Goal: Task Accomplishment & Management: Complete application form

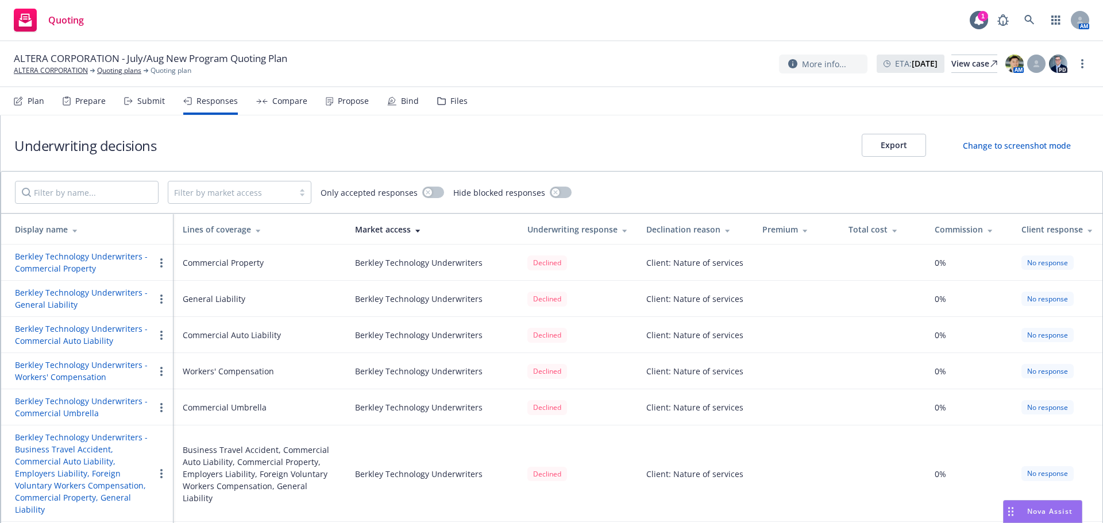
scroll to position [414, 0]
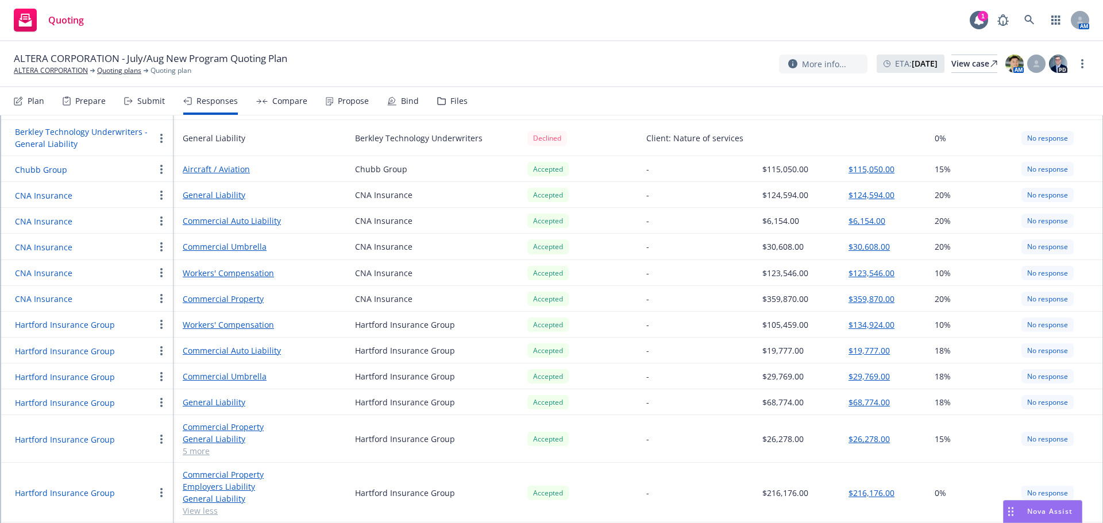
click at [146, 102] on div "Submit" at bounding box center [151, 101] width 28 height 9
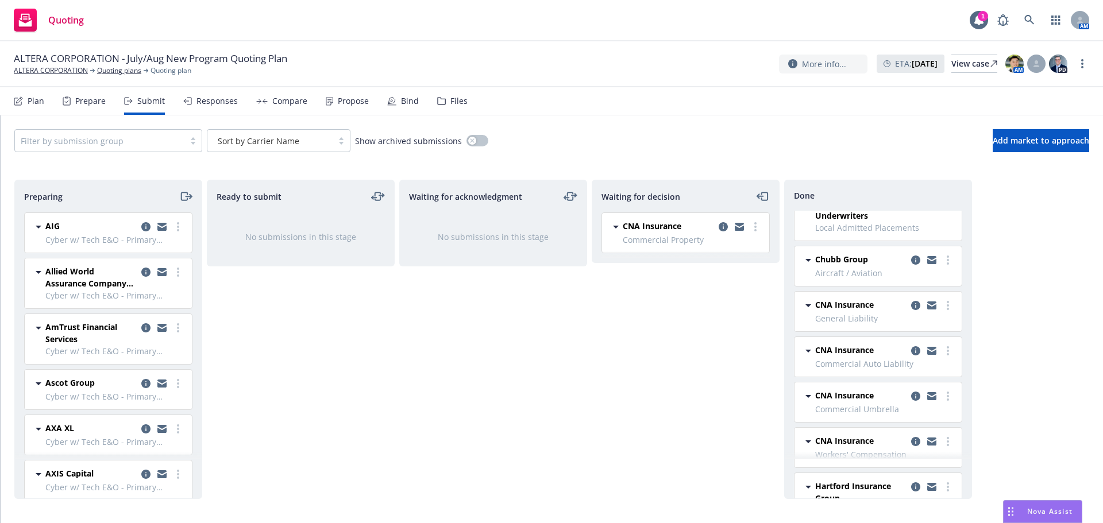
scroll to position [345, 0]
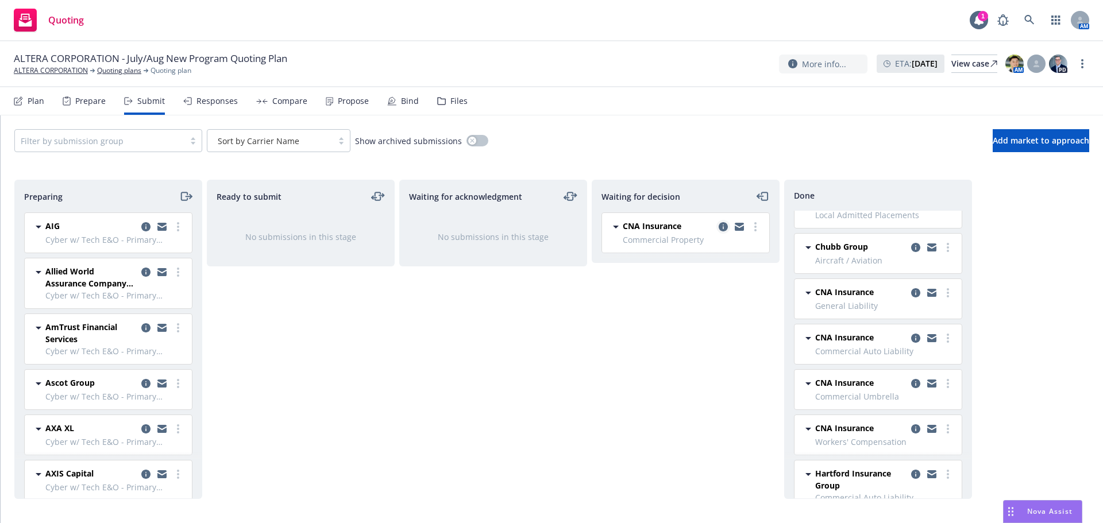
click at [722, 225] on icon "copy logging email" at bounding box center [723, 226] width 9 height 9
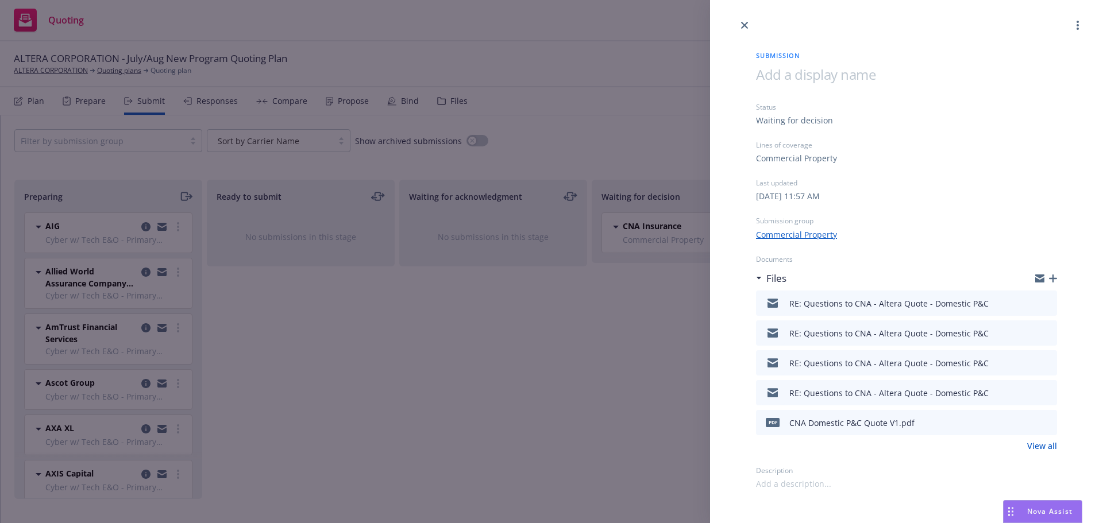
click at [1055, 279] on icon "button" at bounding box center [1053, 279] width 8 height 8
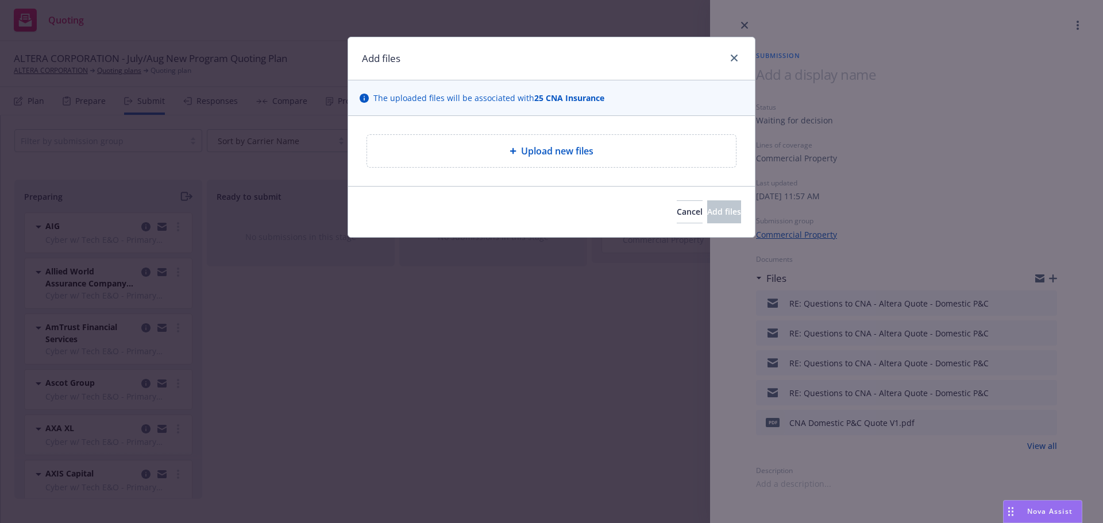
type textarea "x"
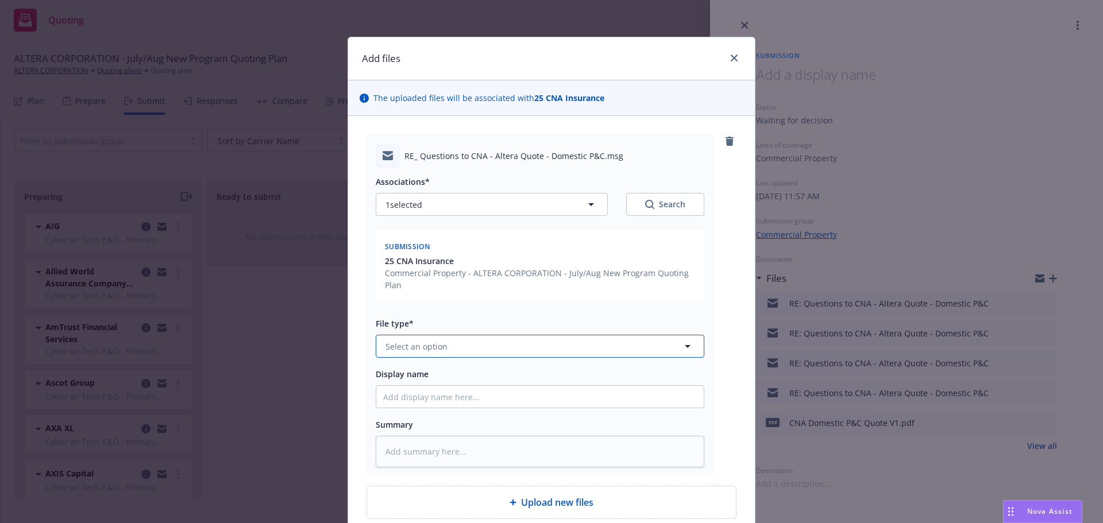
click at [436, 343] on span "Select an option" at bounding box center [417, 347] width 62 height 12
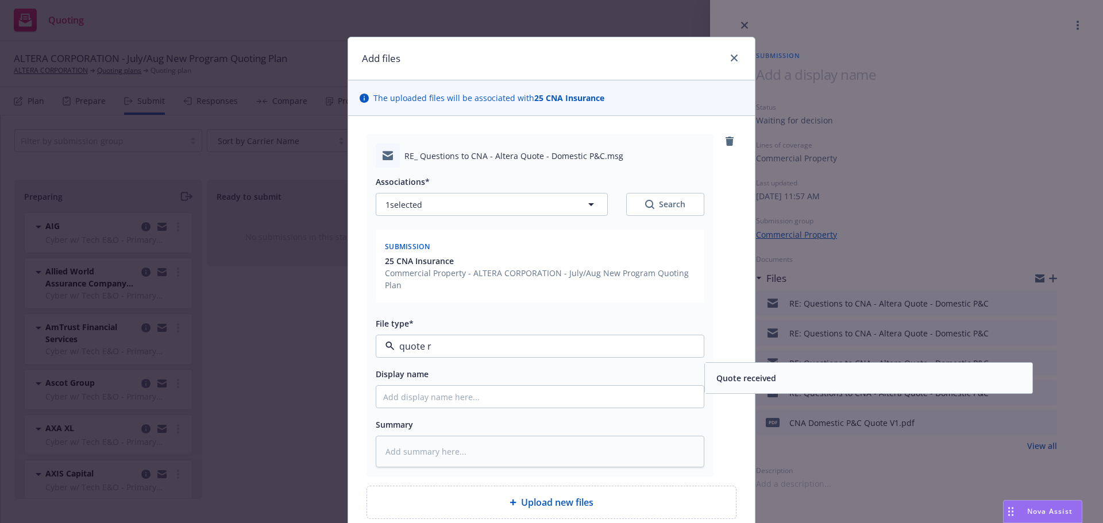
type input "quote re"
click at [752, 372] on div "Quote received" at bounding box center [745, 378] width 67 height 17
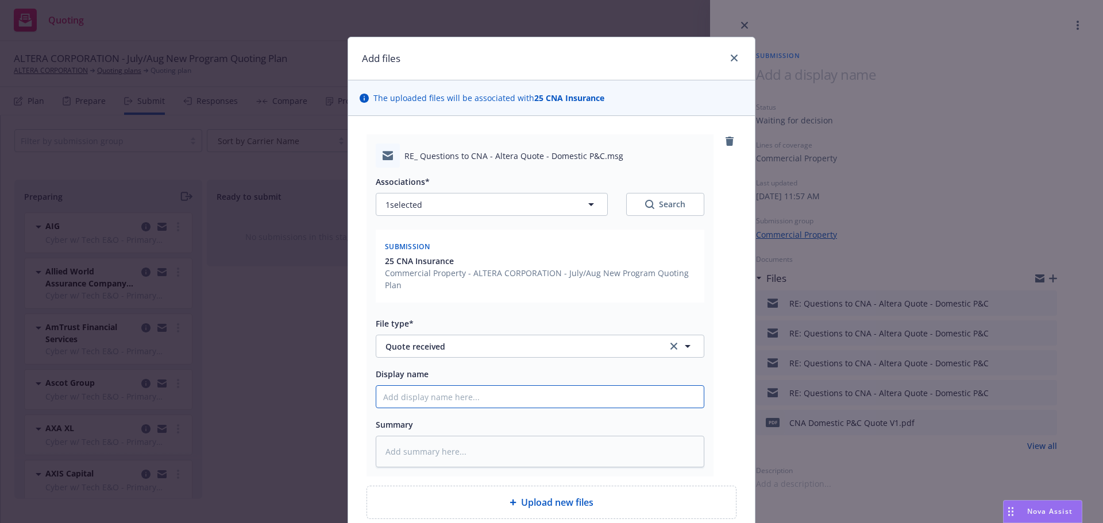
click at [525, 403] on input "Display name" at bounding box center [540, 397] width 328 height 22
type textarea "x"
type input "CN"
type textarea "x"
type input "CNA"
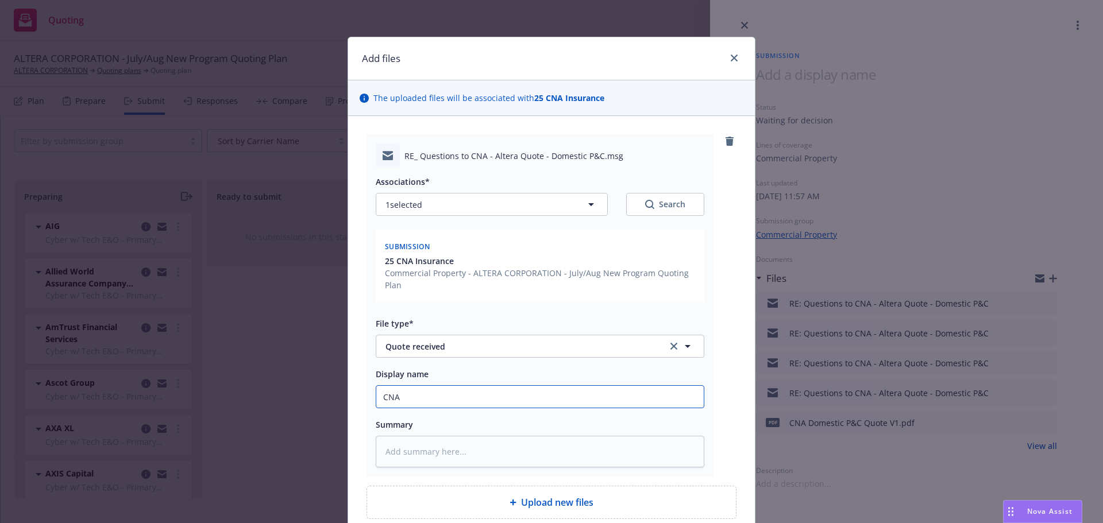
type textarea "x"
type input "CNA"
type textarea "x"
type input "CNA Do"
type textarea "x"
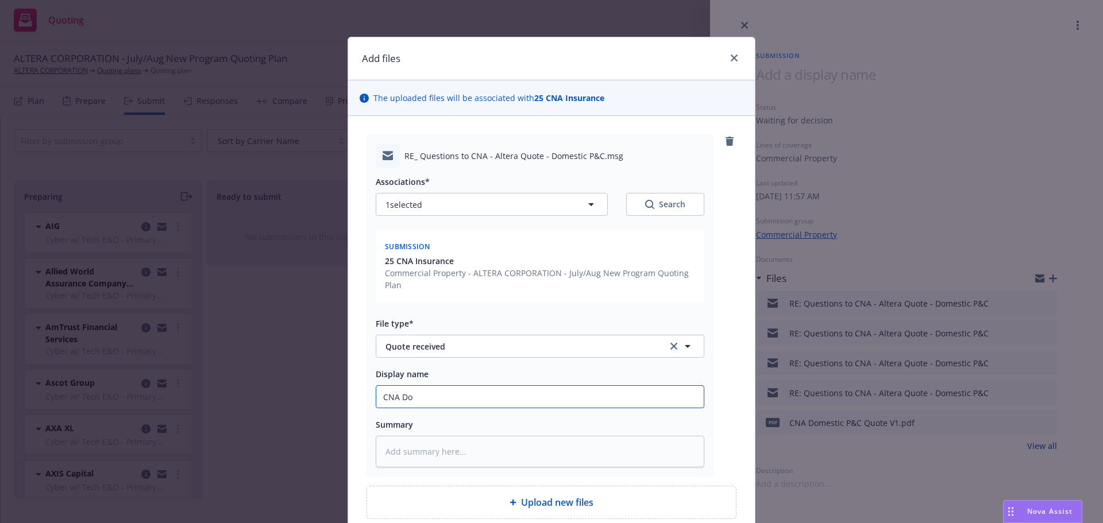
type input "CNA Dom"
type textarea "x"
type input "CNA Dome"
type textarea "x"
type input "CNA Domes"
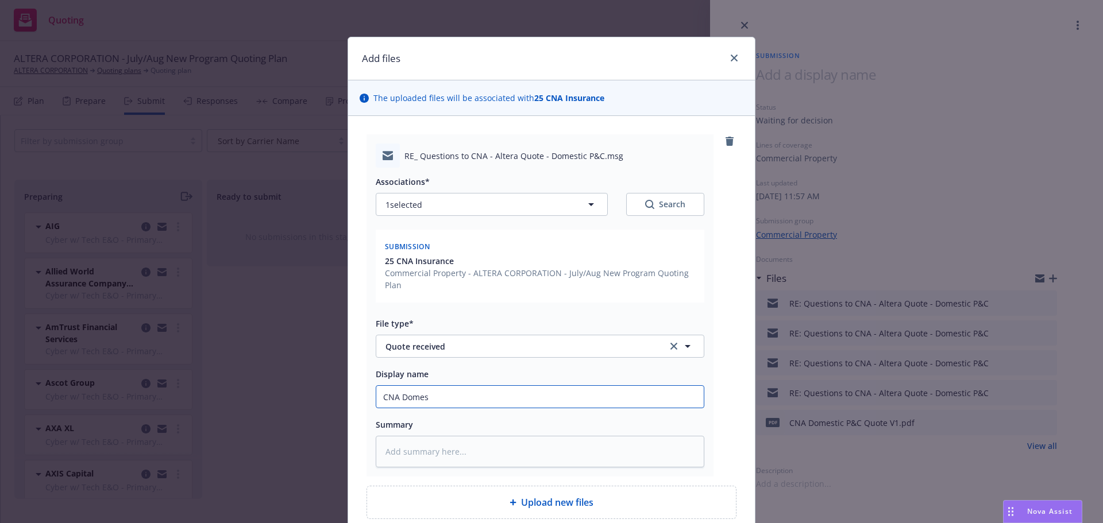
type textarea "x"
type input "CNA Domest"
type textarea "x"
type input "CNA Domesti"
type textarea "x"
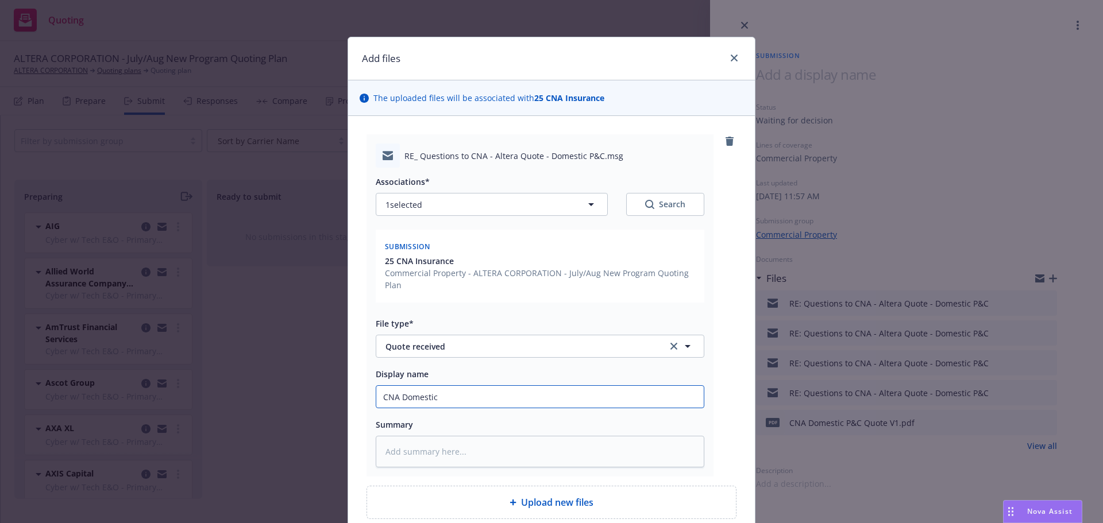
type input "CNA Domestic"
type textarea "x"
type input "CNA Domestic P&*"
type textarea "x"
type input "CNA Domestic P&*C"
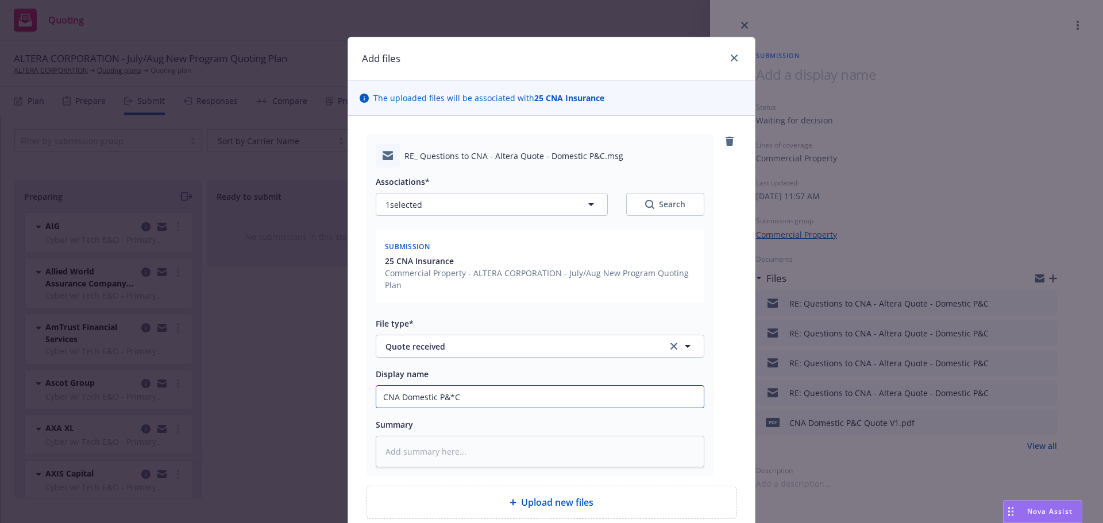
type textarea "x"
type input "CNA Domestic P&*C"
type textarea "x"
type input "CNA Domestic P&"
type textarea "x"
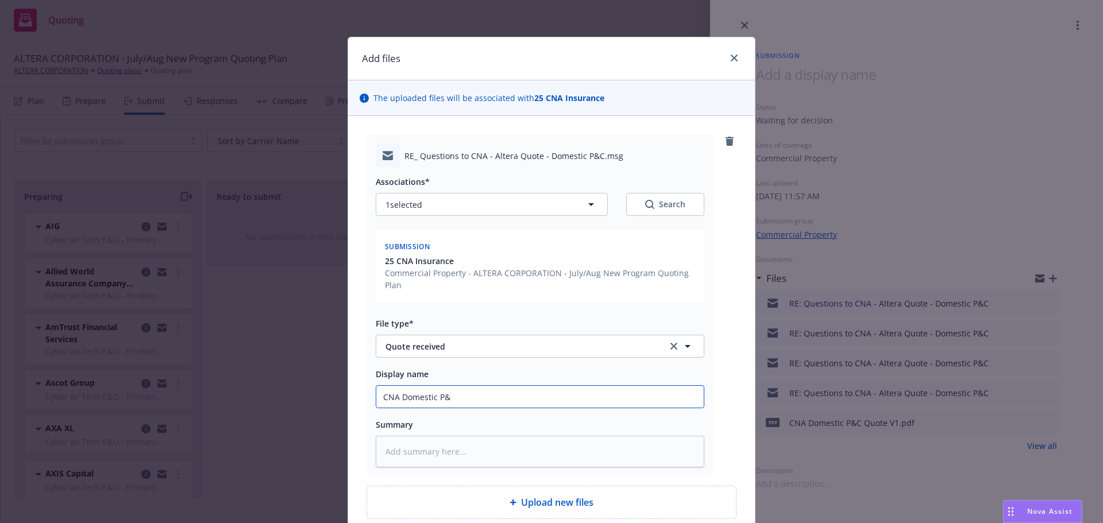
type input "CNA Domestic P&C"
type textarea "x"
type input "CNA Domestic P&C"
type textarea "x"
type input "CNA Domestic P&C Q"
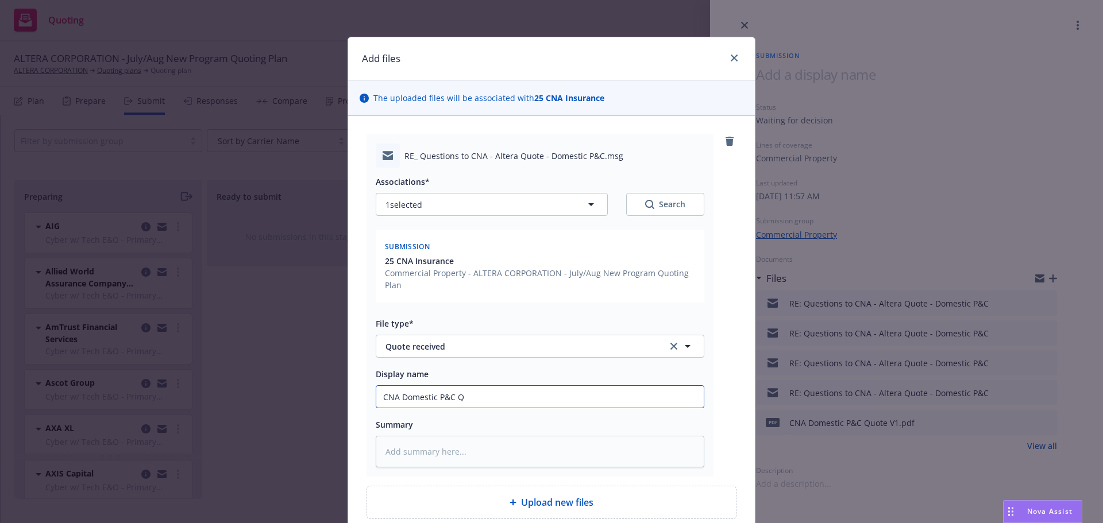
type textarea "x"
type input "CNA Domestic P&C Qu"
type textarea "x"
type input "CNA Domestic P&C Quo"
type textarea "x"
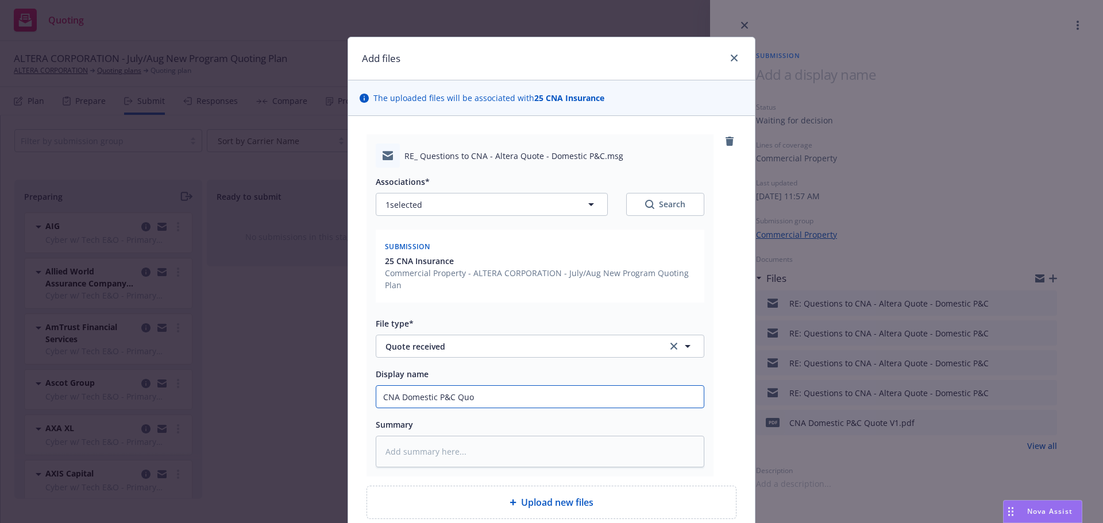
type input "CNA Domestic P&C Quot"
type textarea "x"
type input "CNA Domestic P&C Quote"
type textarea "x"
type input "CNA Domestic P&C Quote V"
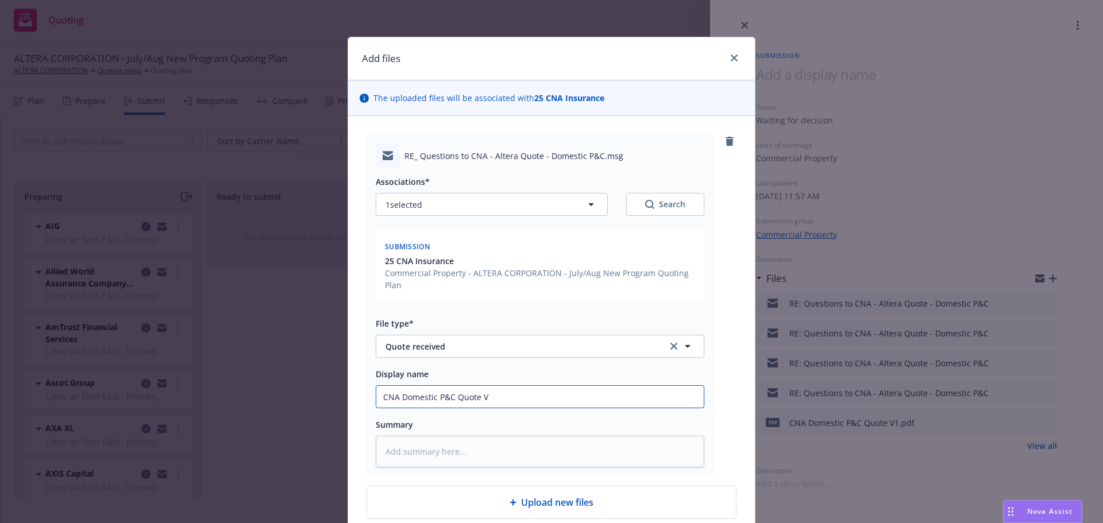
type textarea "x"
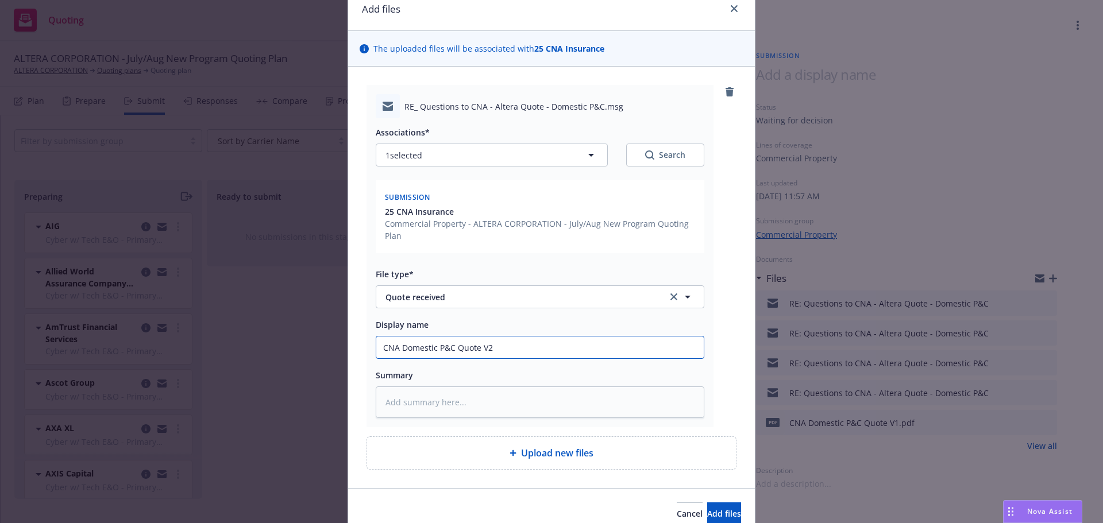
scroll to position [103, 0]
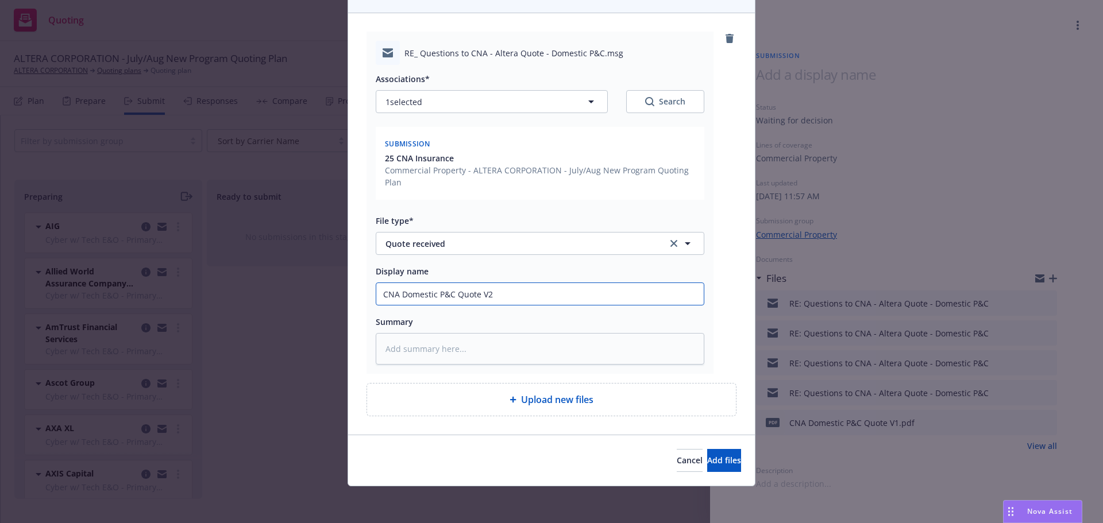
type input "CNA Domestic P&C Quote V2"
type textarea "x"
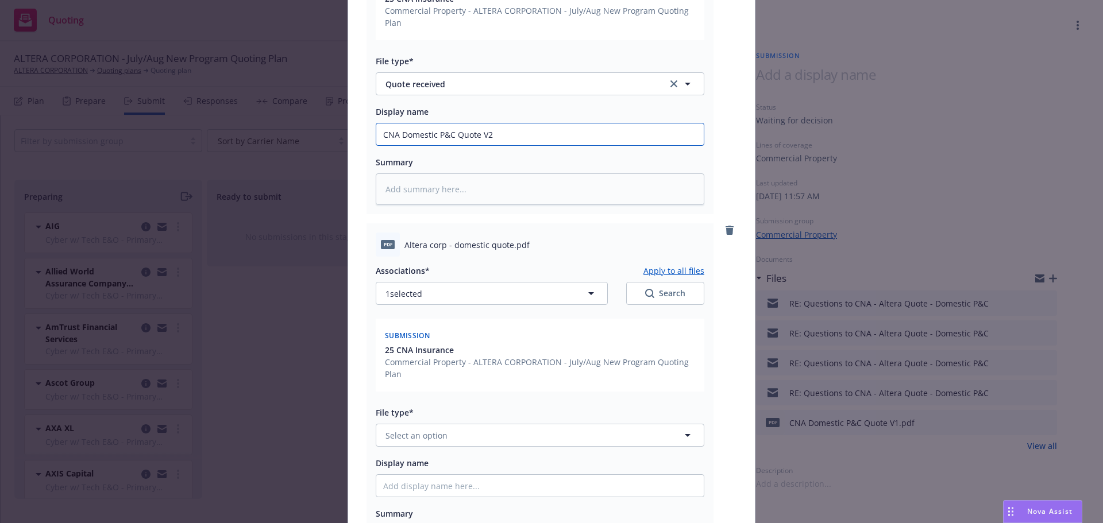
scroll to position [275, 0]
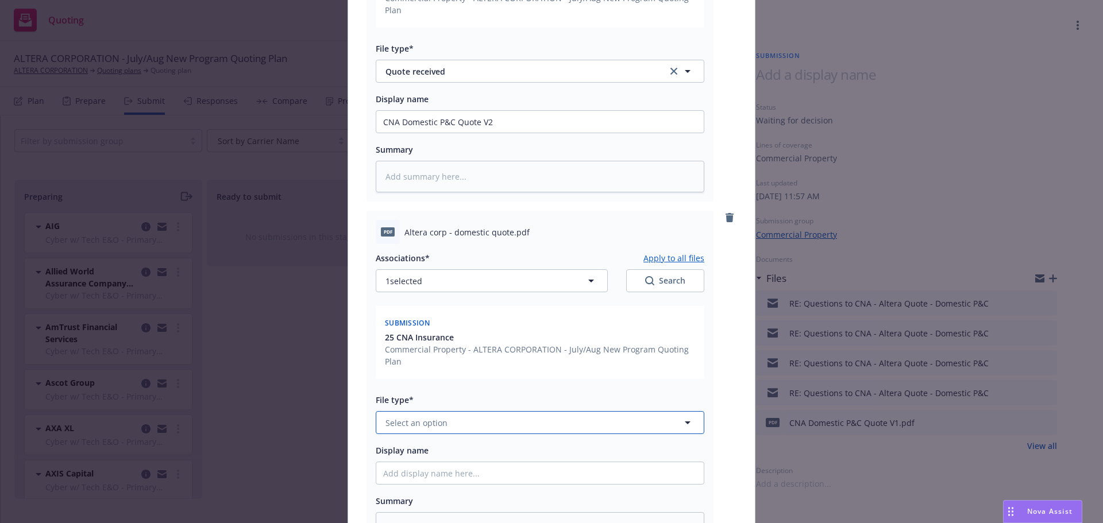
click at [424, 419] on span "Select an option" at bounding box center [417, 423] width 62 height 12
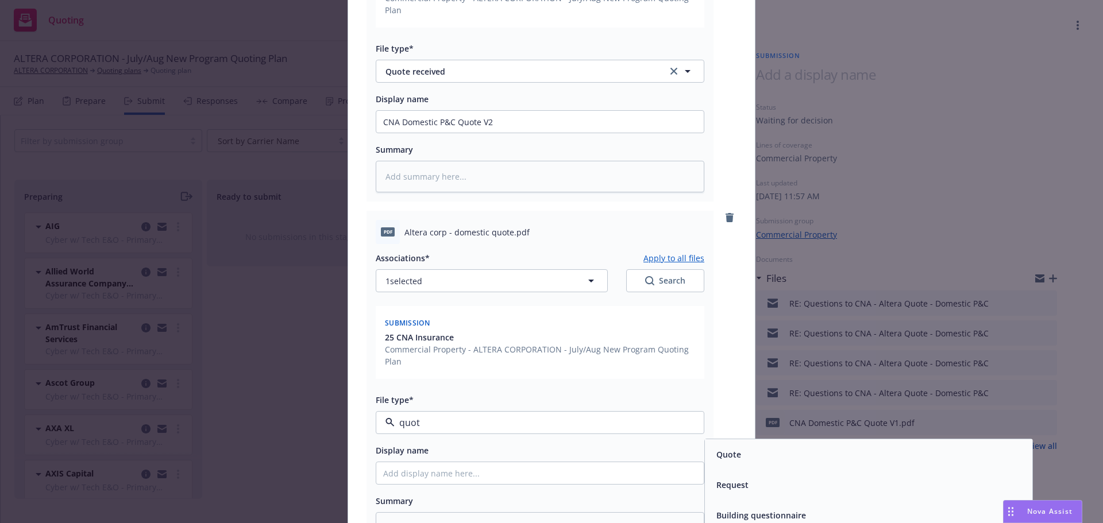
type input "quote"
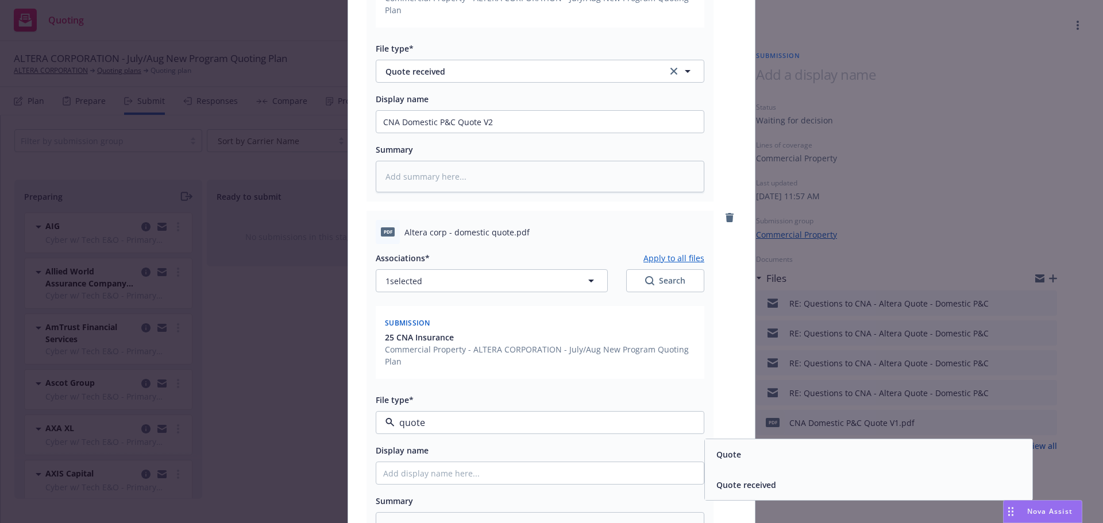
click at [717, 456] on span "Quote" at bounding box center [729, 455] width 25 height 12
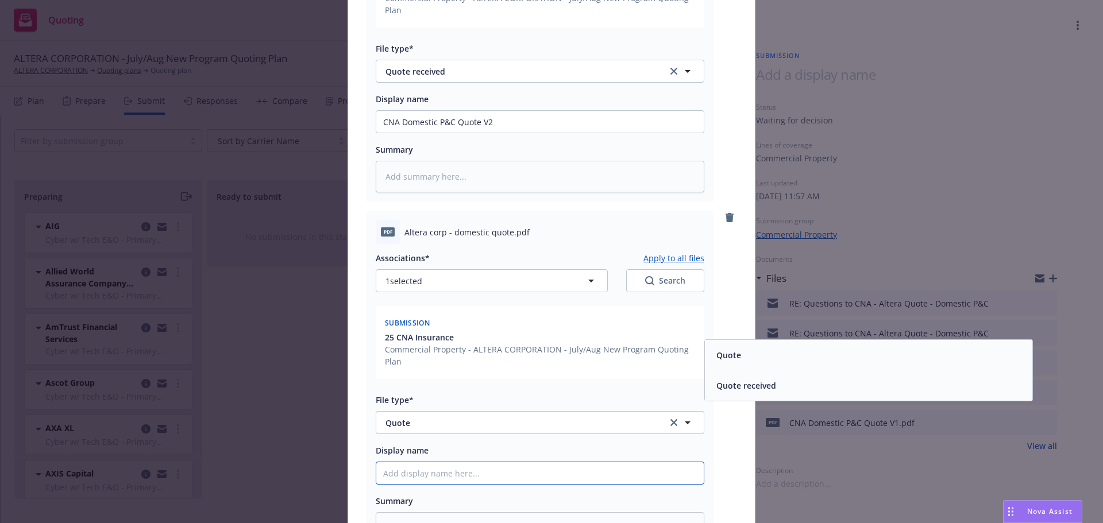
click at [511, 133] on input "Display name" at bounding box center [540, 122] width 328 height 22
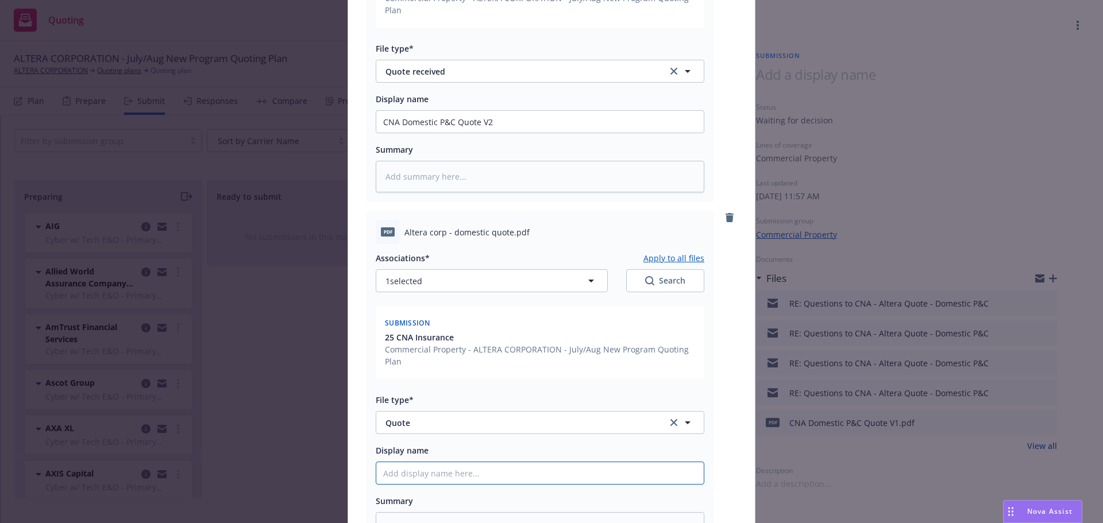
paste input "CNA Domestic P&C Quote V2"
type textarea "x"
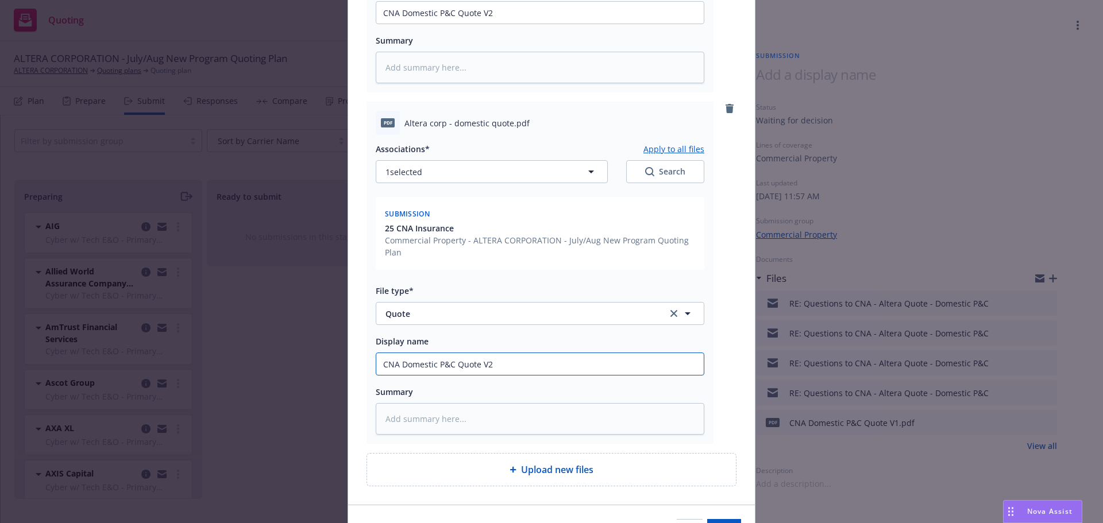
scroll to position [390, 0]
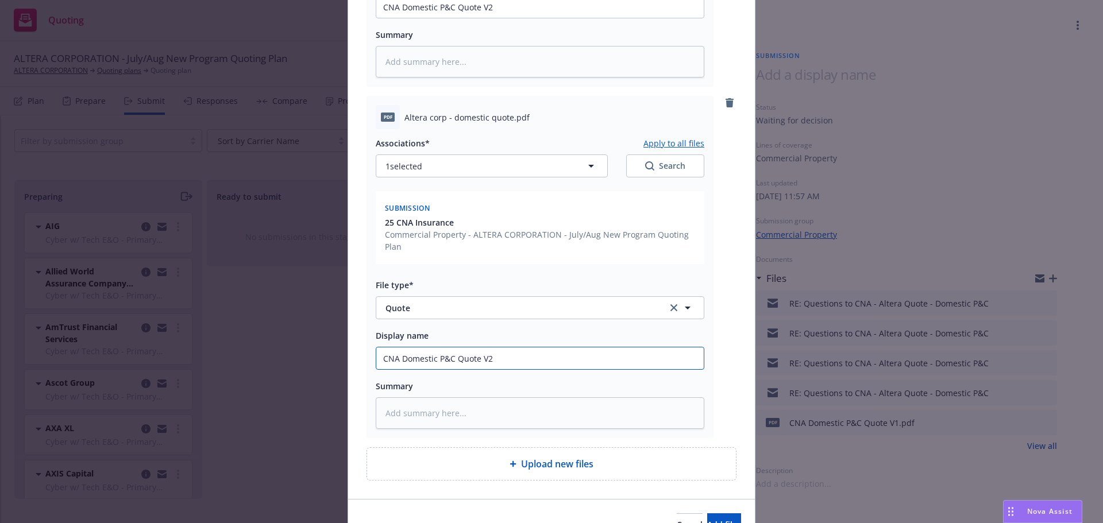
type input "CNA Domestic P&C Quote V2"
click at [463, 421] on textarea at bounding box center [540, 414] width 329 height 32
type textarea "x"
type textarea "p"
type textarea "x"
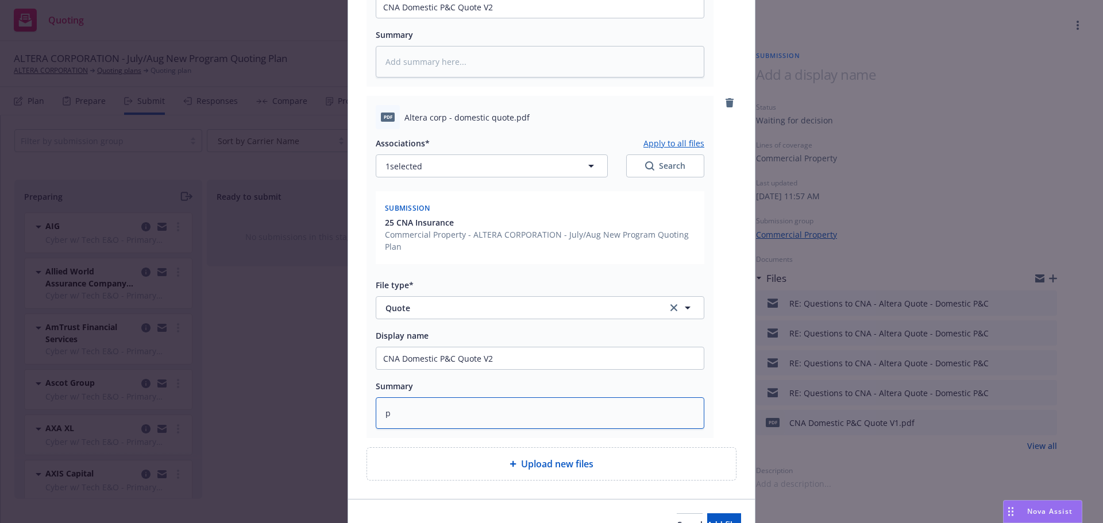
type textarea "pr"
type textarea "x"
type textarea "pro"
type textarea "x"
type textarea "prop"
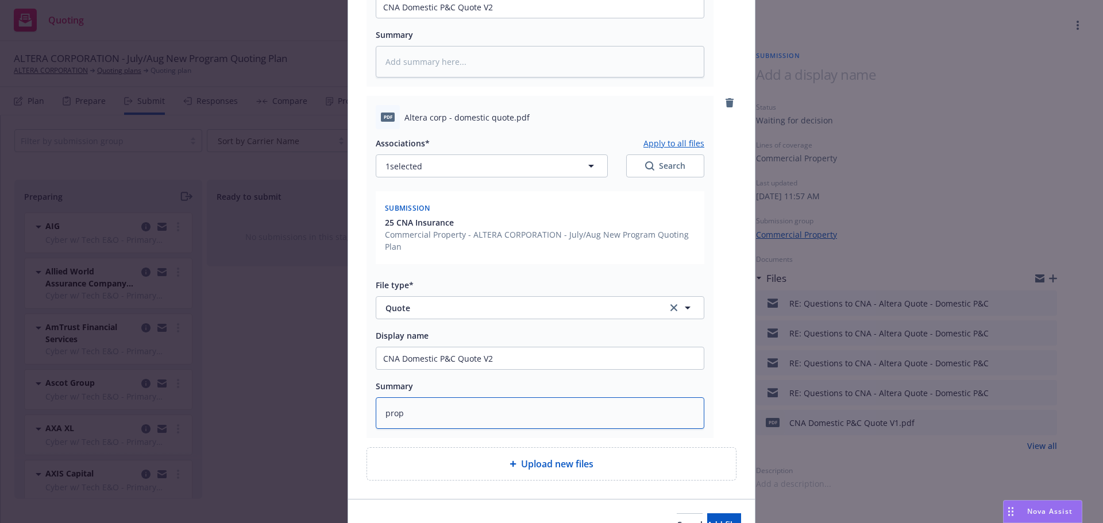
type textarea "x"
type textarea "prop"
type textarea "x"
type textarea "prop r"
type textarea "x"
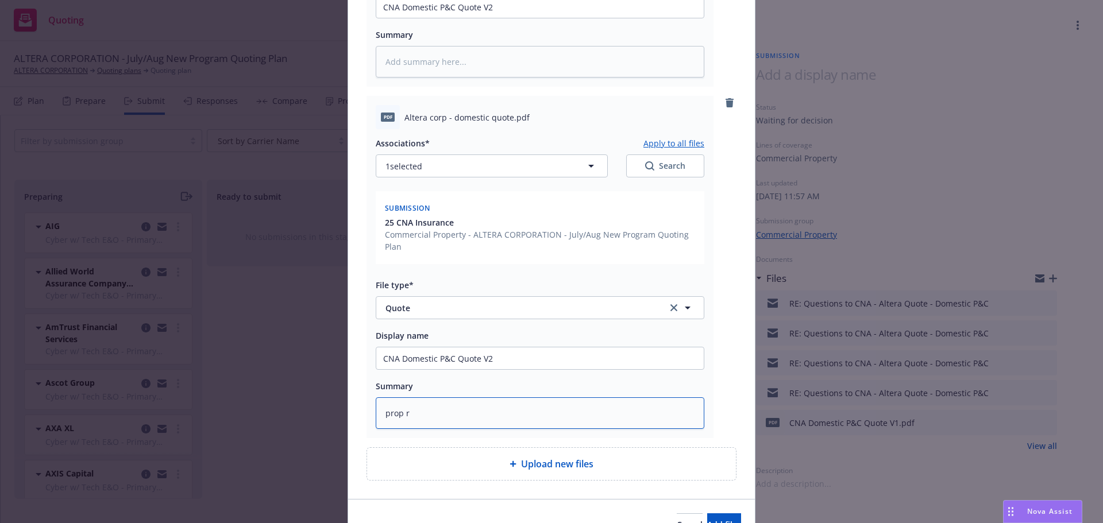
type textarea "prop re"
type textarea "x"
type textarea "prop rem"
type textarea "x"
type textarea "prop remi"
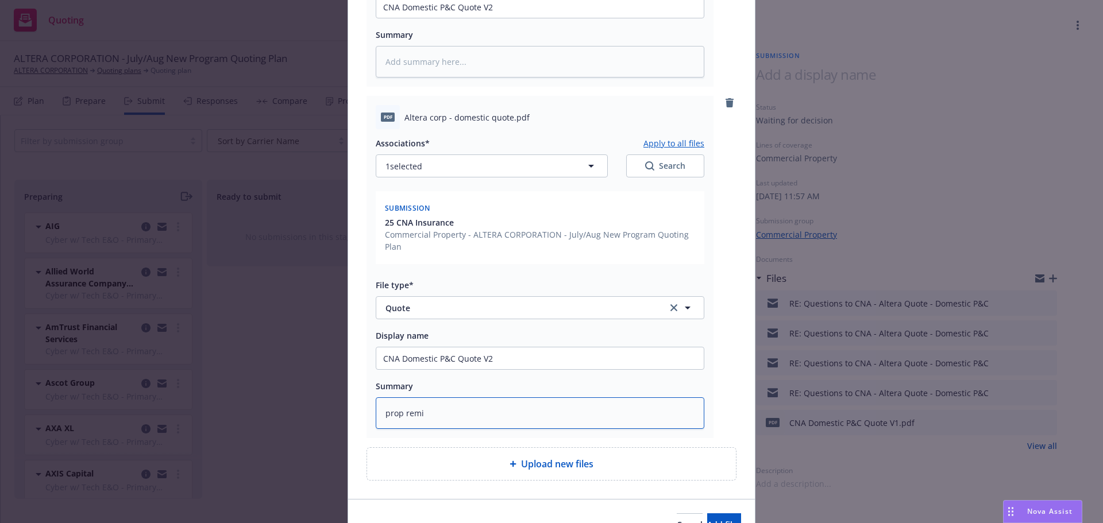
type textarea "x"
type textarea "prop remiu"
type textarea "x"
type textarea "prop remi"
type textarea "x"
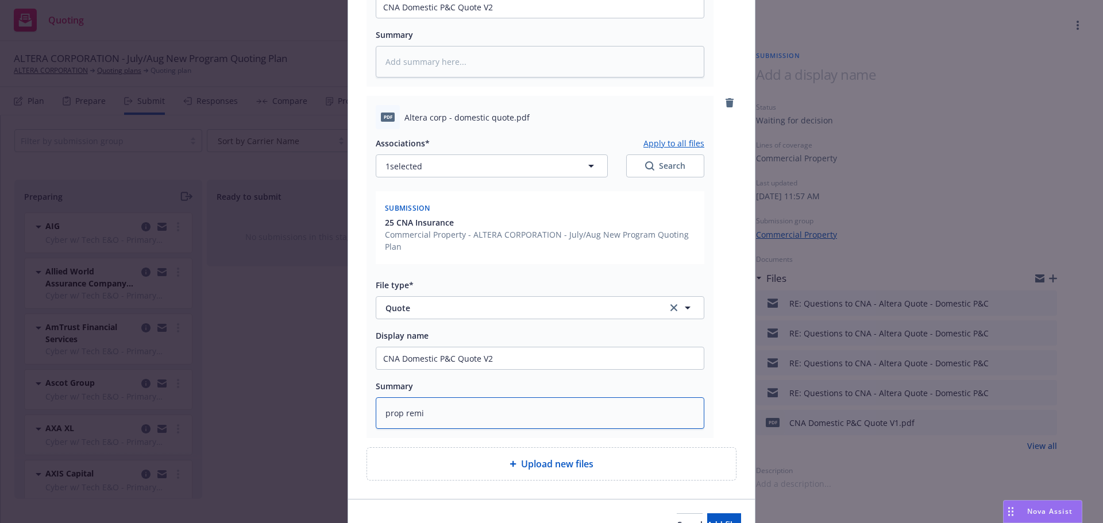
type textarea "prop rem"
type textarea "x"
type textarea "prop re"
type textarea "x"
type textarea "prop r"
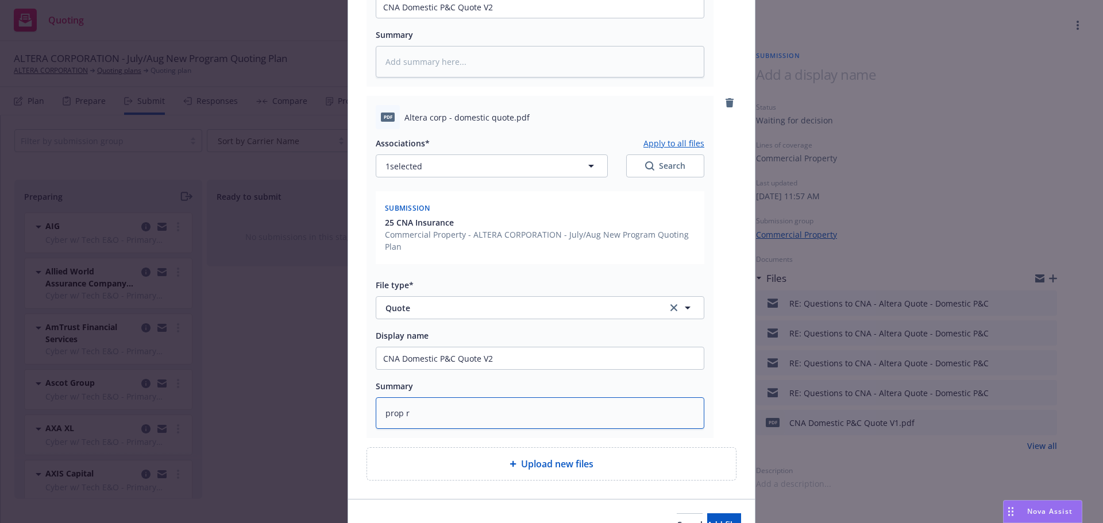
type textarea "x"
type textarea "prop p"
type textarea "x"
type textarea "prop po"
type textarea "x"
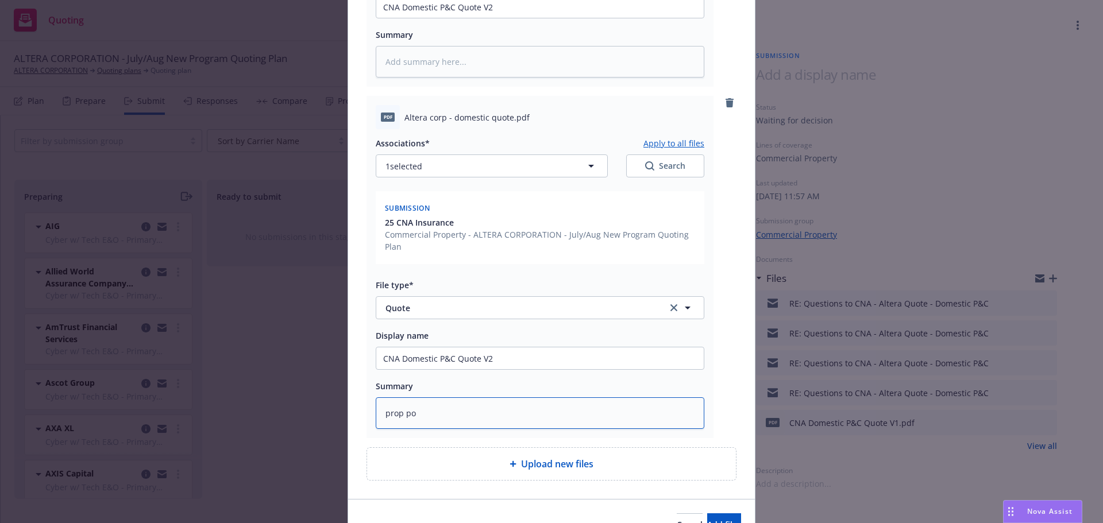
type textarea "prop por"
type textarea "x"
type textarea "prop po"
type textarea "x"
type textarea "prop p"
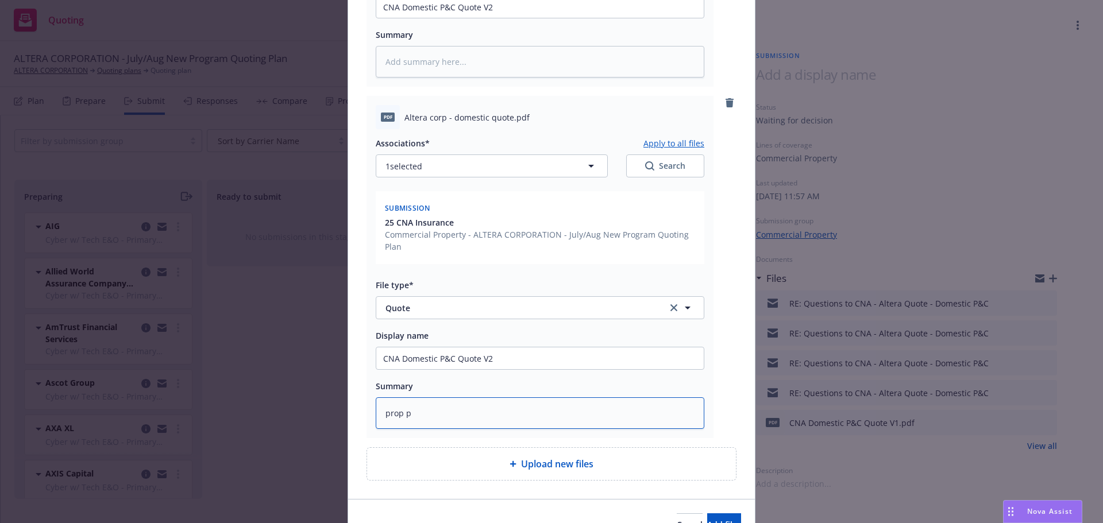
type textarea "x"
type textarea "prop pr"
type textarea "x"
type textarea "prop prem"
type textarea "x"
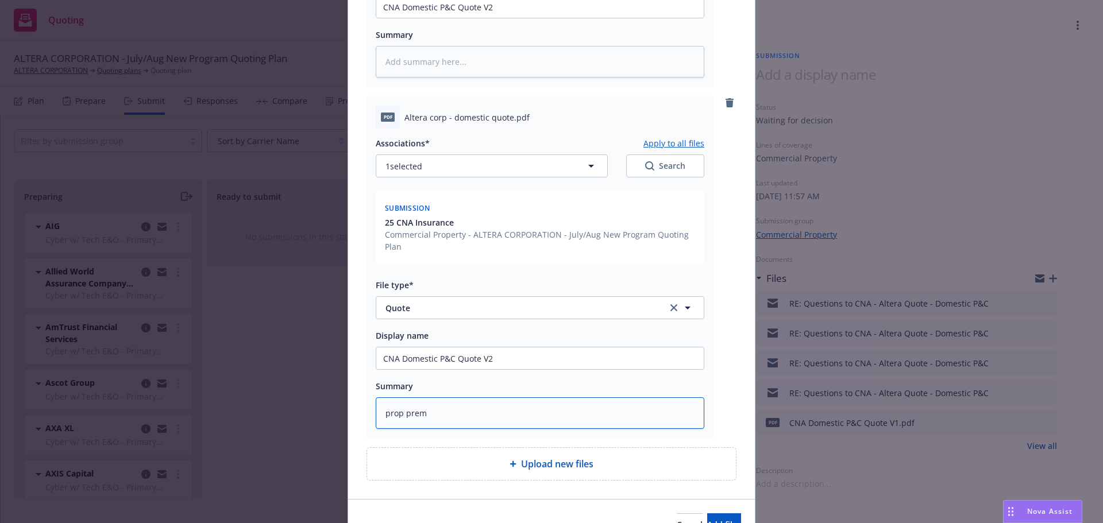
type textarea "prop premi"
type textarea "x"
type textarea "prop premiu"
type textarea "x"
type textarea "prop premium"
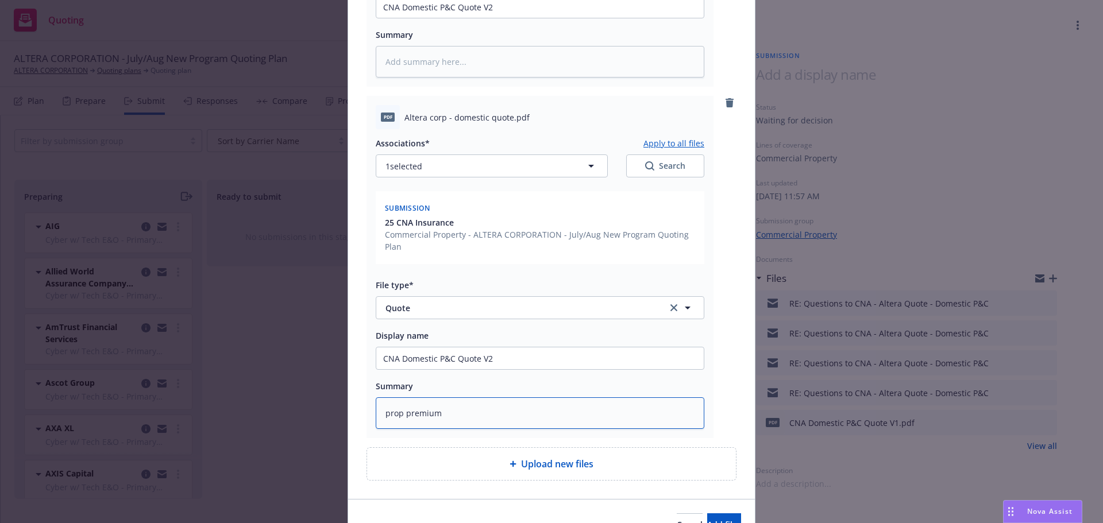
type textarea "x"
type textarea "prop premium"
type textarea "x"
type textarea "prop premium r"
type textarea "x"
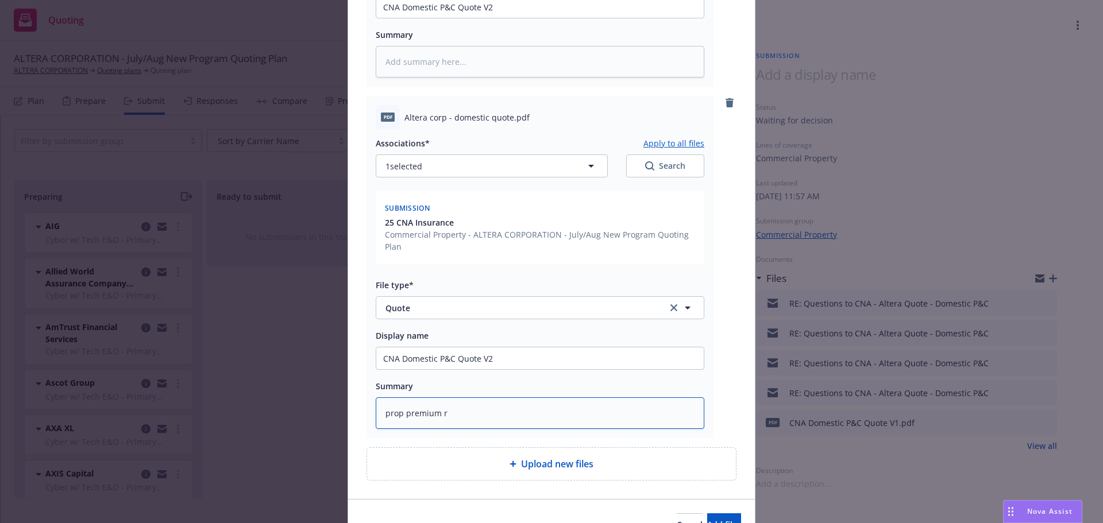
type textarea "prop premium re"
type textarea "x"
type textarea "prop premium red"
type textarea "x"
type textarea "prop premium reduc"
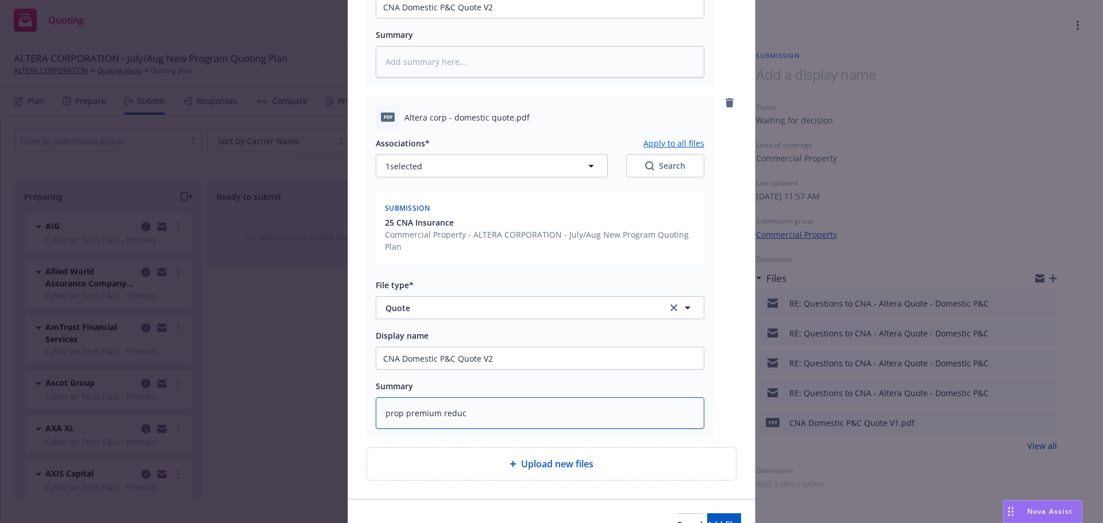
type textarea "x"
type textarea "prop premium reducti"
type textarea "x"
type textarea "prop premium reductio"
type textarea "x"
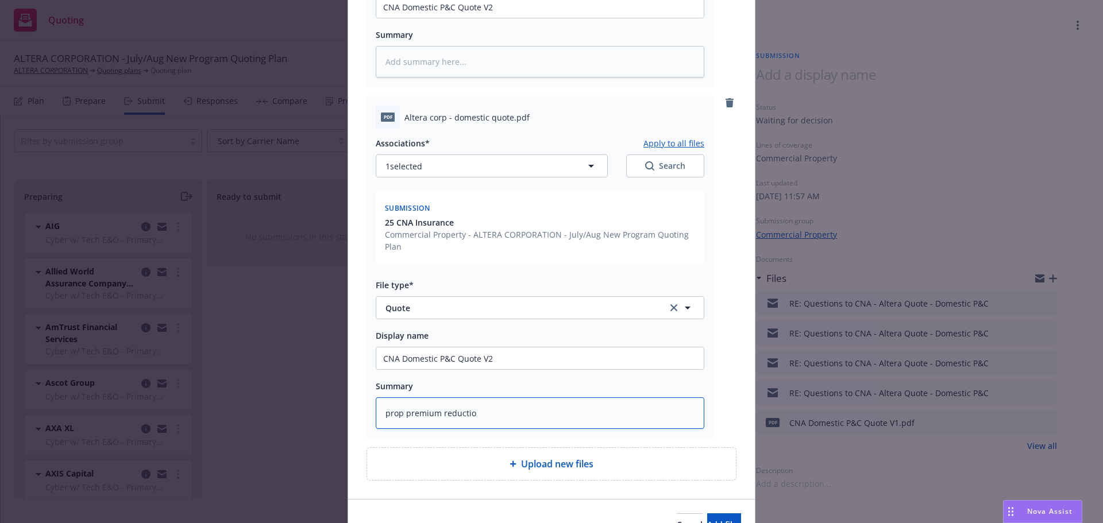
type textarea "prop premium reduction"
type textarea "x"
type textarea "prop premium reduction/"
type textarea "x"
type textarea "prop premium reduction/m"
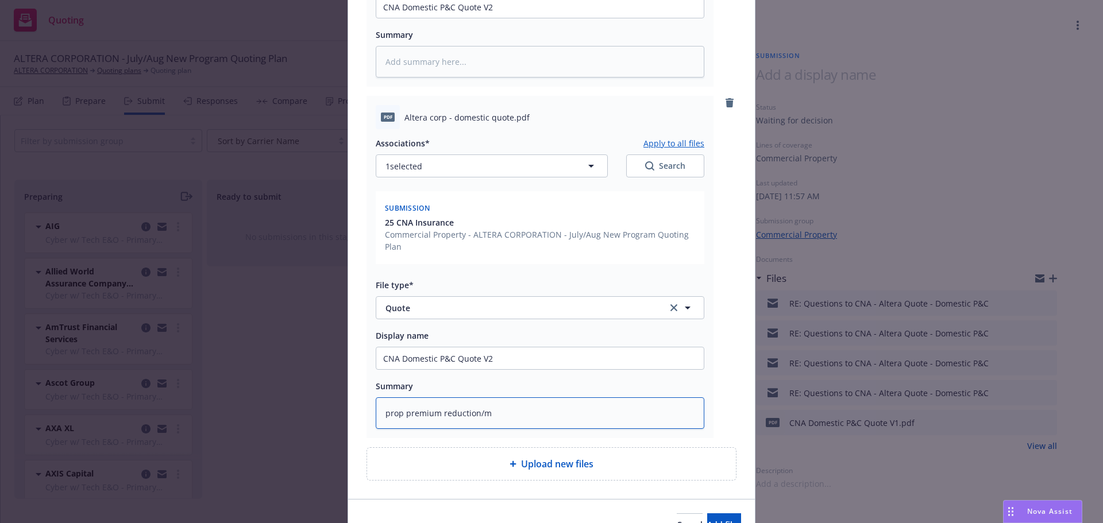
type textarea "x"
type textarea "prop premium reduction/mo"
type textarea "x"
type textarea "prop premium reduction/mov"
type textarea "x"
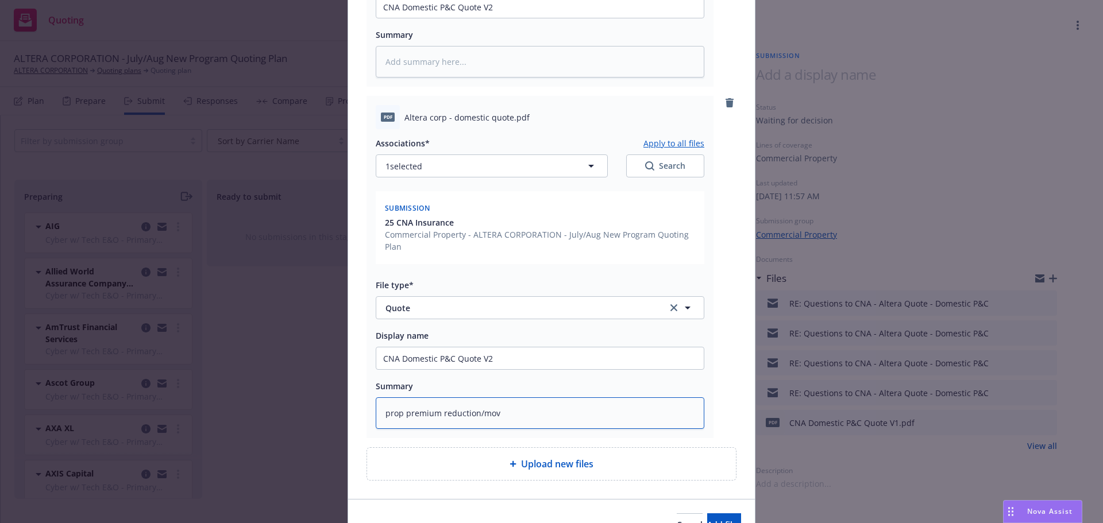
type textarea "prop premium reduction/move"
type textarea "x"
type textarea "prop premium reduction/mov"
type textarea "x"
type textarea "prop premium reduction/mo"
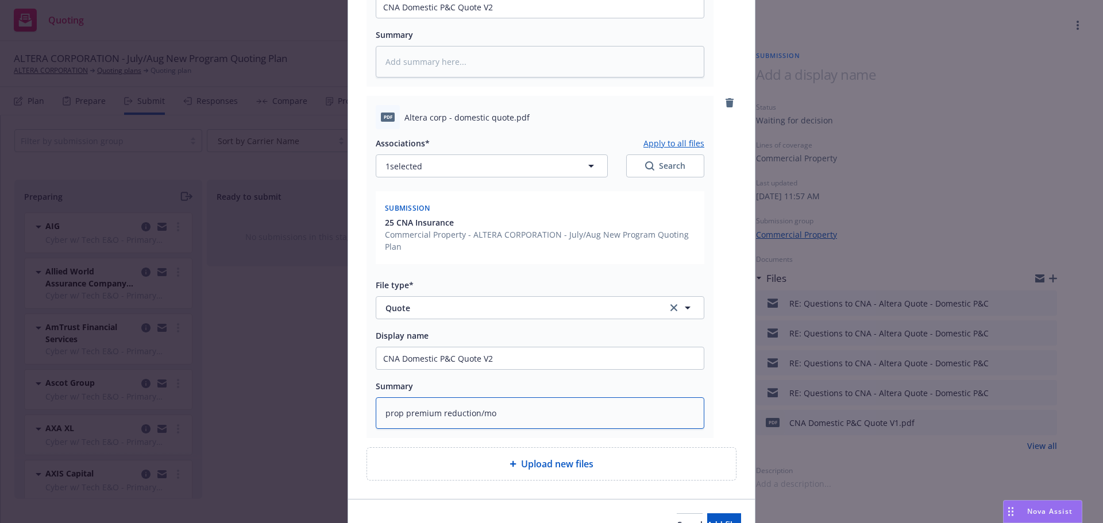
type textarea "x"
type textarea "prop premium reduction/m"
type textarea "x"
type textarea "prop premium reduction/r"
type textarea "x"
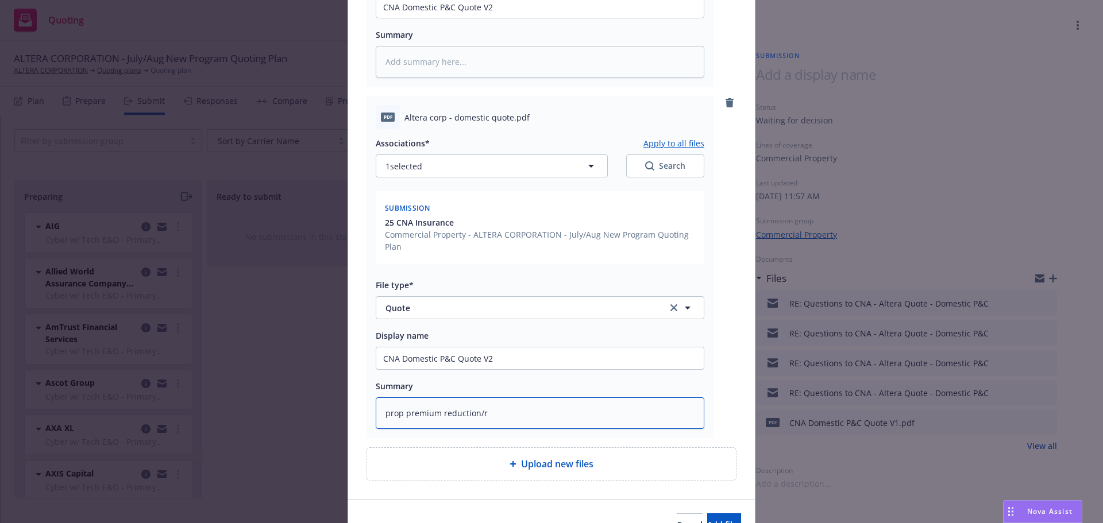
type textarea "prop premium reduction/re"
type textarea "x"
type textarea "prop premium reduction/revm"
type textarea "x"
type textarea "prop premium reduction/revmo"
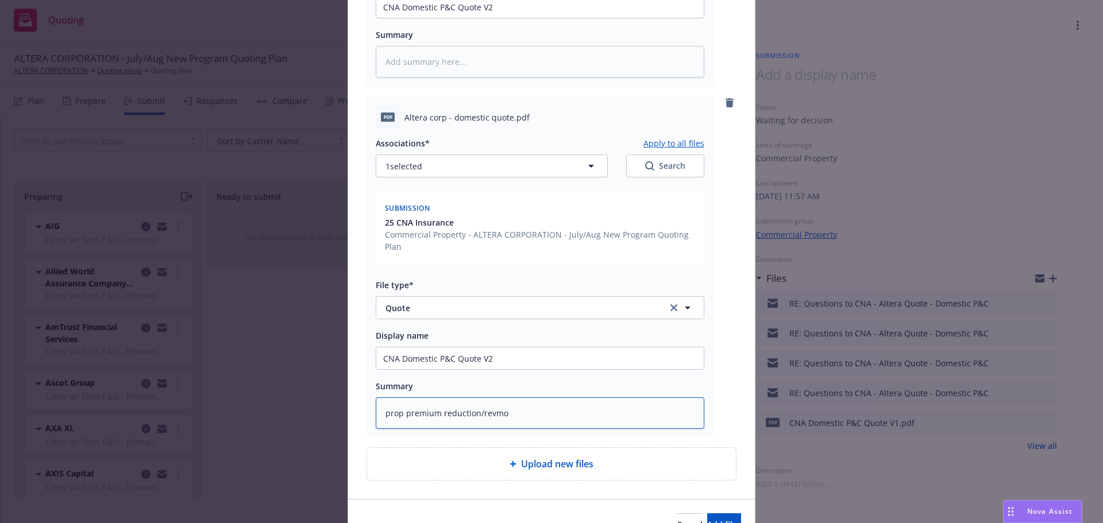
type textarea "x"
type textarea "prop premium reduction/revm"
type textarea "x"
type textarea "prop premium reduction/rev"
type textarea "x"
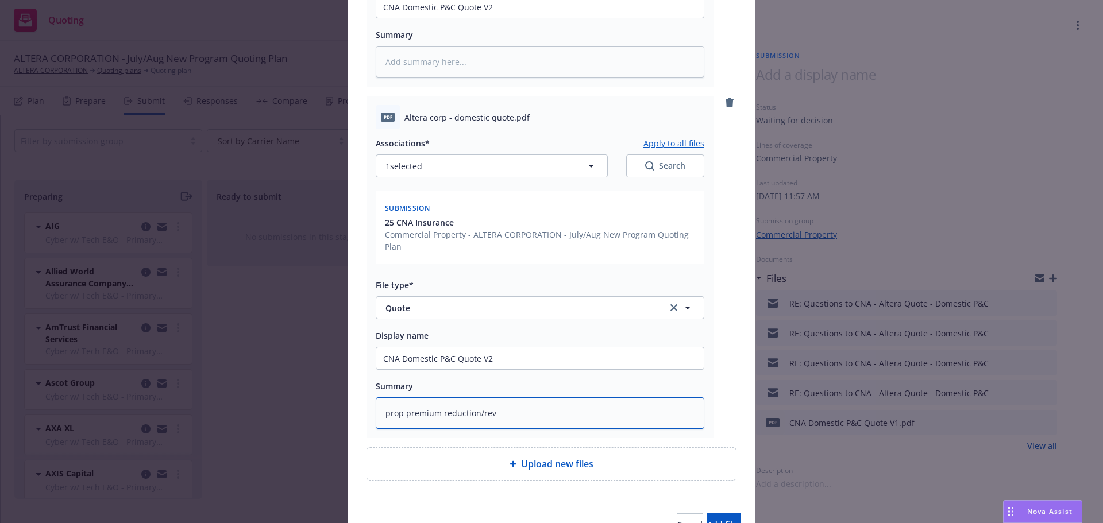
type textarea "prop premium reduction/re"
type textarea "x"
type textarea "prop premium reduction/rem"
type textarea "x"
type textarea "prop premium reduction/remo"
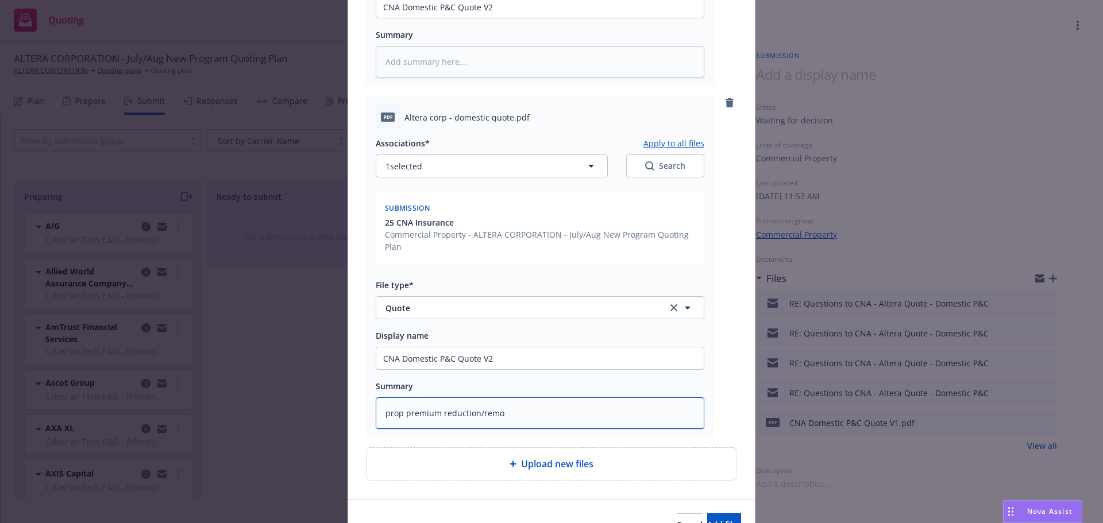
type textarea "x"
type textarea "prop premium reduction/remove"
type textarea "x"
type textarea "prop premium reduction/removed"
type textarea "x"
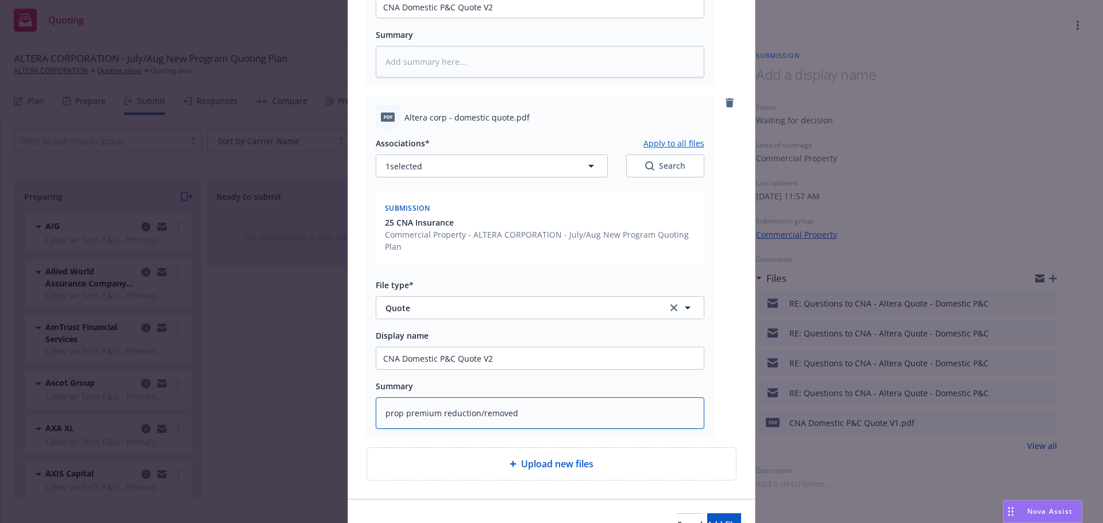
type textarea "prop premium reduction/removed"
type textarea "x"
type textarea "prop premium reduction/removed m"
type textarea "x"
type textarea "prop premium reduction/removed me"
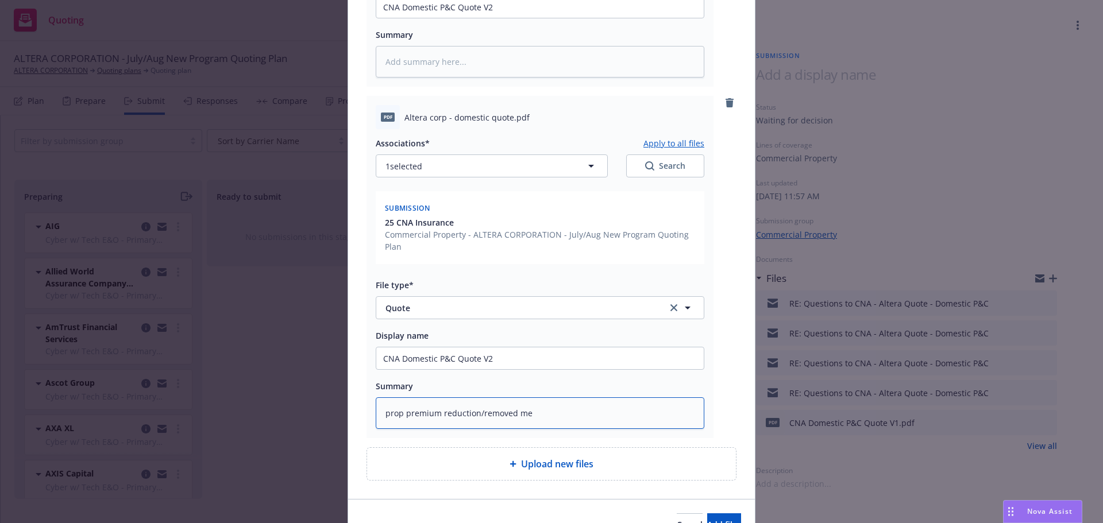
type textarea "x"
type textarea "prop premium reduction/removed med"
type textarea "x"
type textarea "prop premium reduction/removed med"
type textarea "x"
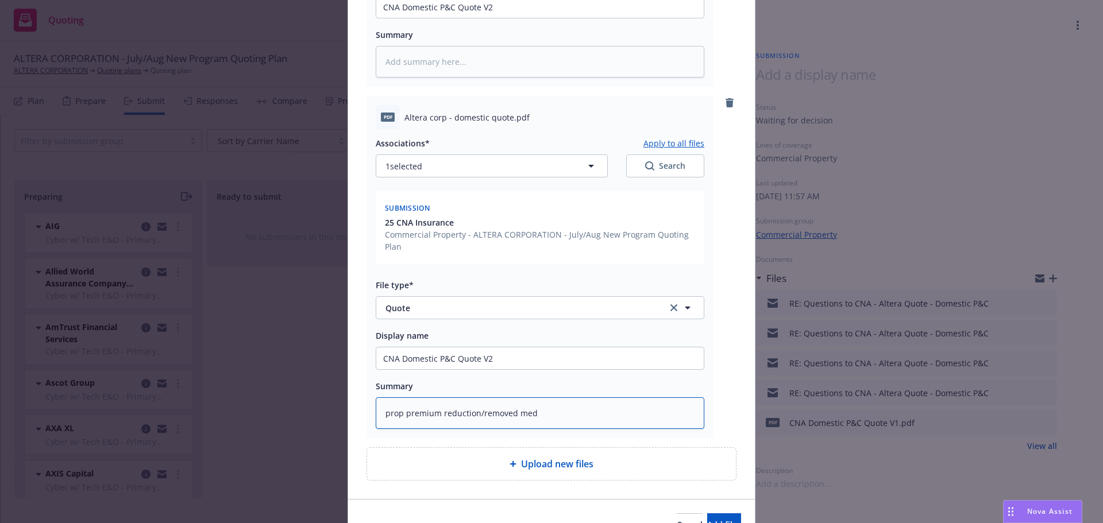
type textarea "prop premium reduction/removed med p"
type textarea "x"
type textarea "prop premium reduction/removed med pro"
type textarea "x"
type textarea "prop premium reduction/removed med prod"
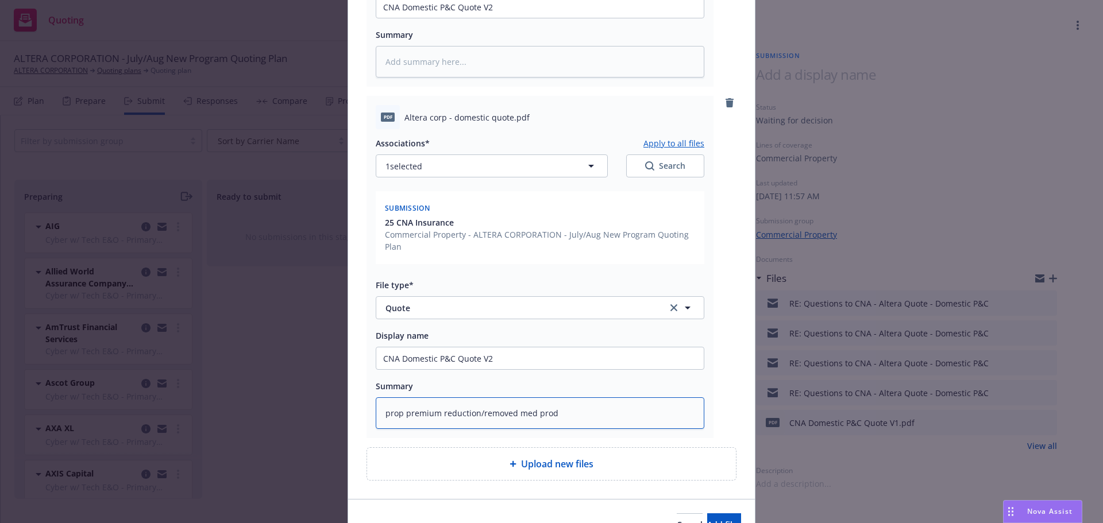
type textarea "x"
type textarea "prop premium reduction/removed med produc"
type textarea "x"
type textarea "prop premium reduction/removed med product"
type textarea "x"
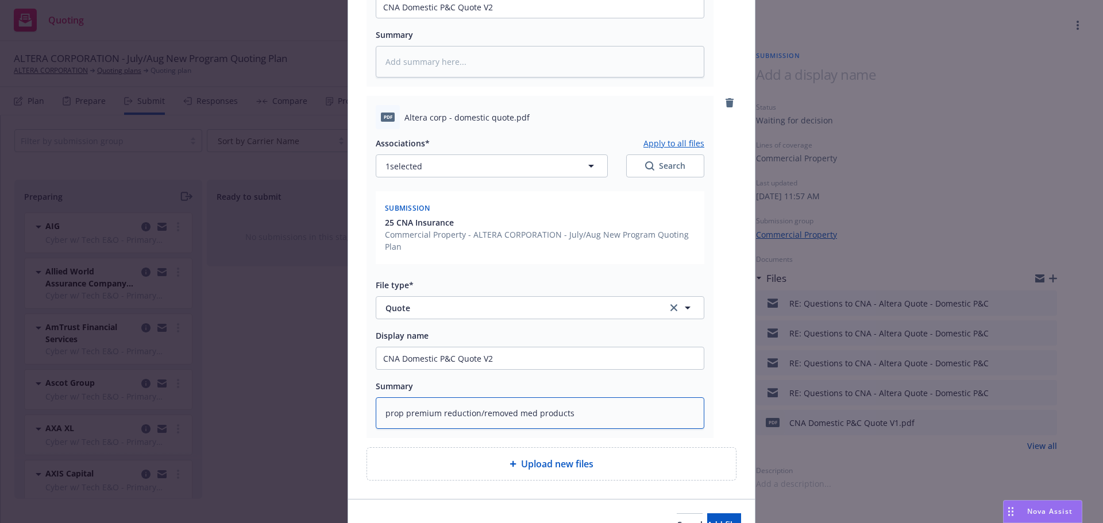
type textarea "prop premium reduction/removed med products"
type textarea "x"
type textarea "prop premium reduction/removed med products e"
type textarea "x"
type textarea "prop premium reduction/removed med products ec"
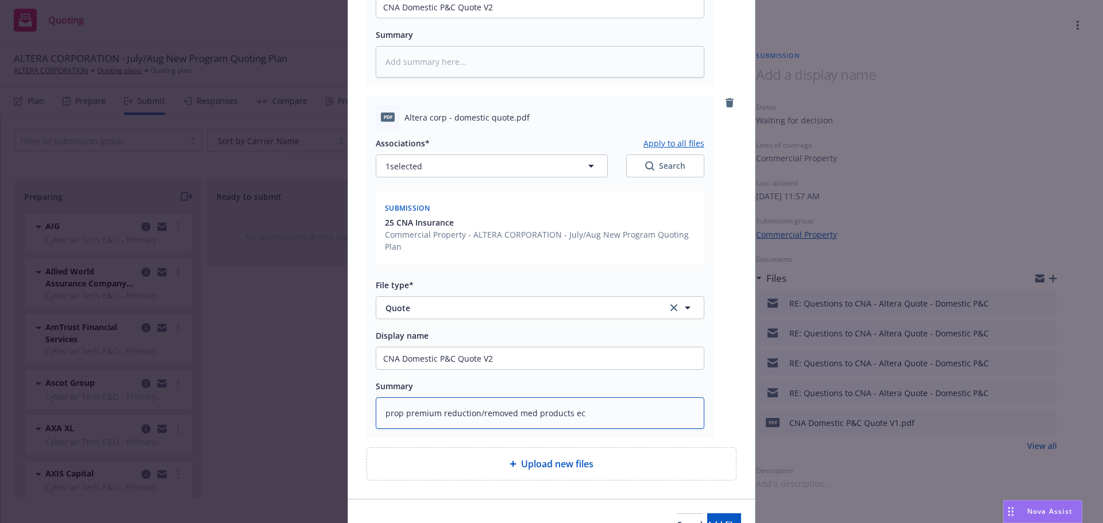
type textarea "x"
type textarea "prop premium reduction/removed med products e"
type textarea "x"
type textarea "prop premium reduction/removed med products exc"
type textarea "x"
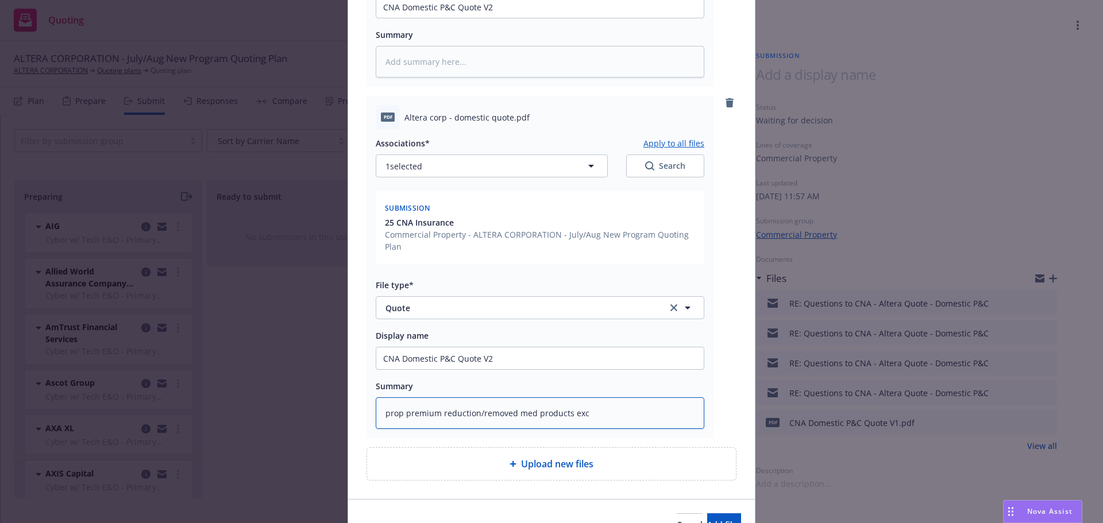
type textarea "prop premium reduction/removed med products excl"
type textarea "x"
type textarea "prop premium reduction/removed med products exclu"
type textarea "x"
type textarea "prop premium reduction/removed med products exclusio"
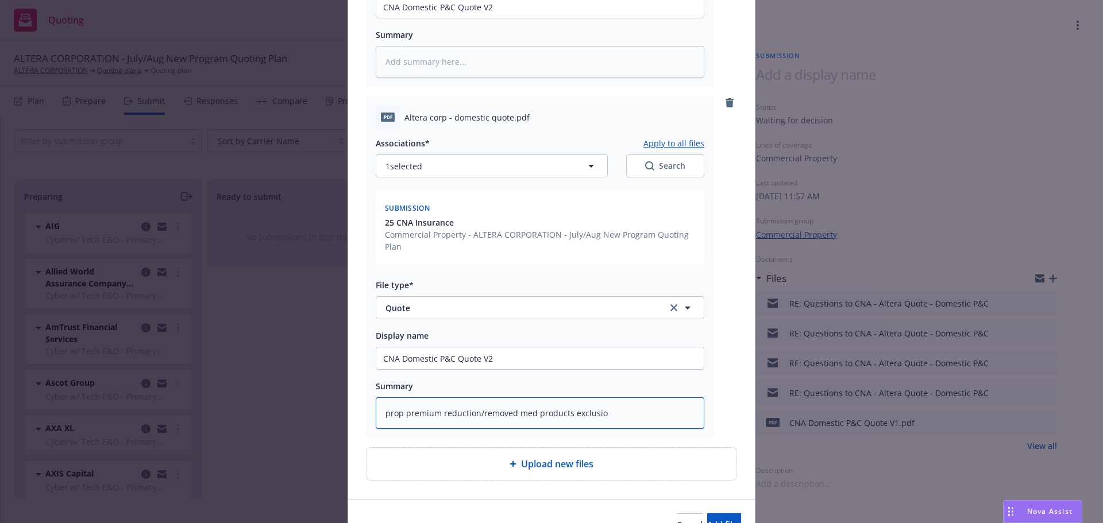
type textarea "x"
type textarea "prop premium reduction/removed med products exclusion"
type textarea "x"
type textarea "prop premium reduction/removed med products exclusion/"
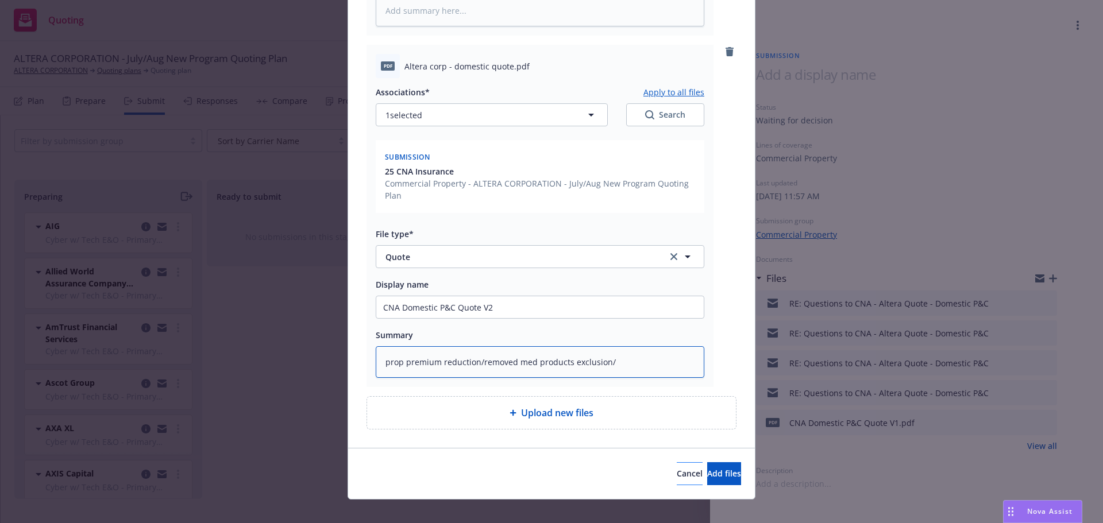
scroll to position [455, 0]
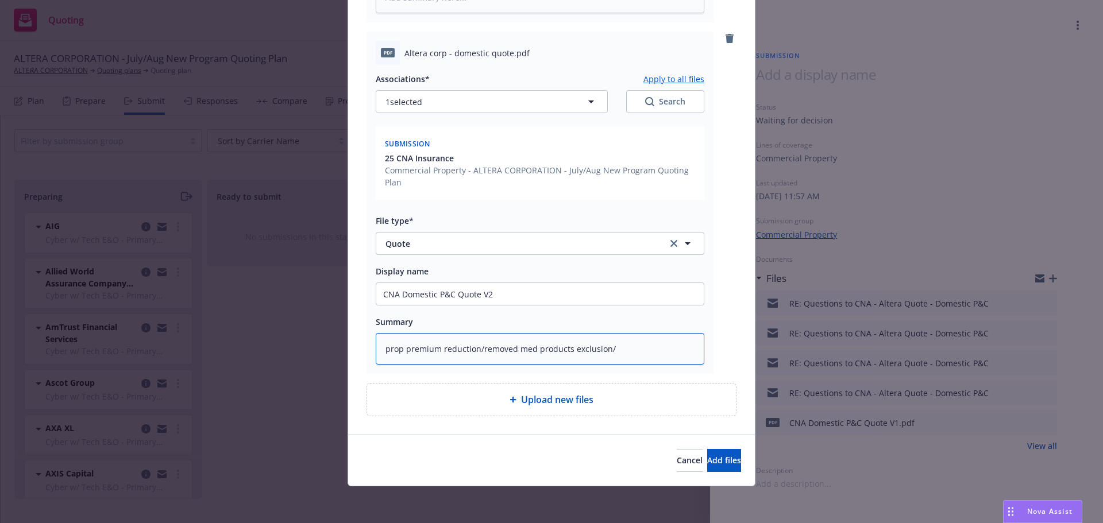
type textarea "x"
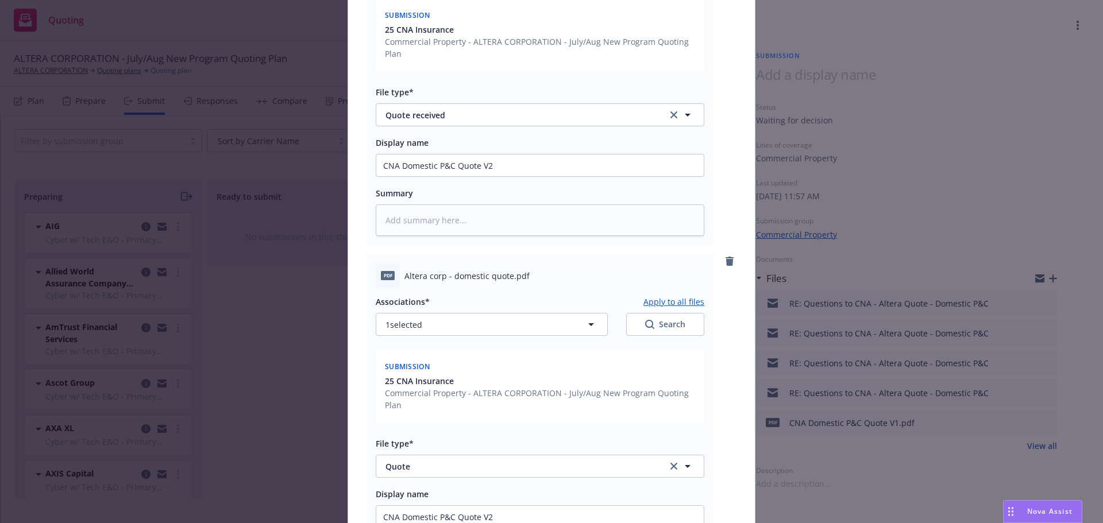
scroll to position [225, 0]
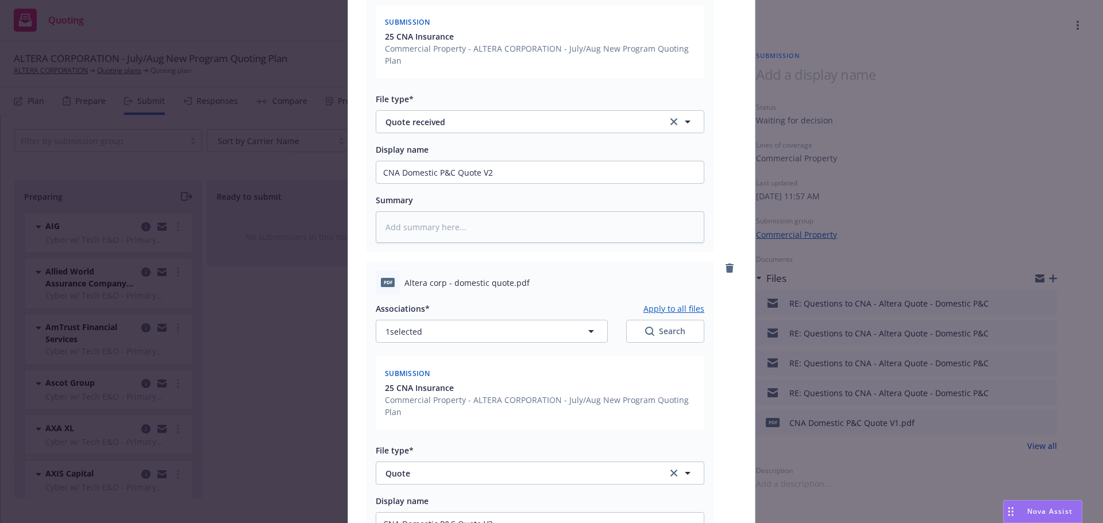
type textarea "prop premium reduction/removed med products exclusion"
click at [517, 178] on input "CNA Domestic P&C Quote V2" at bounding box center [540, 172] width 328 height 22
type textarea "x"
type input "CNA Domestic P&C Quote V2"
type textarea "x"
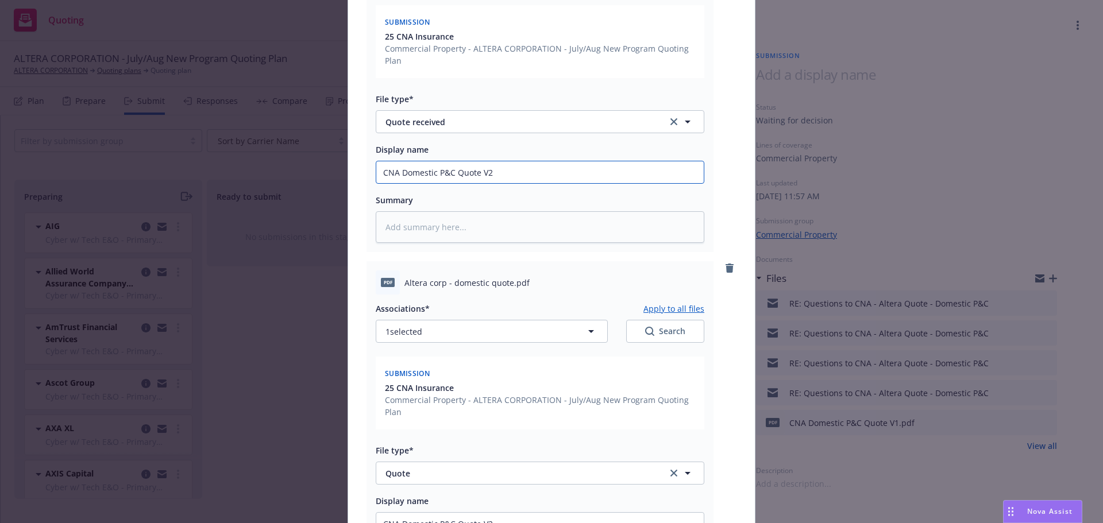
type input "CNA Domestic P&C Quote V2 w"
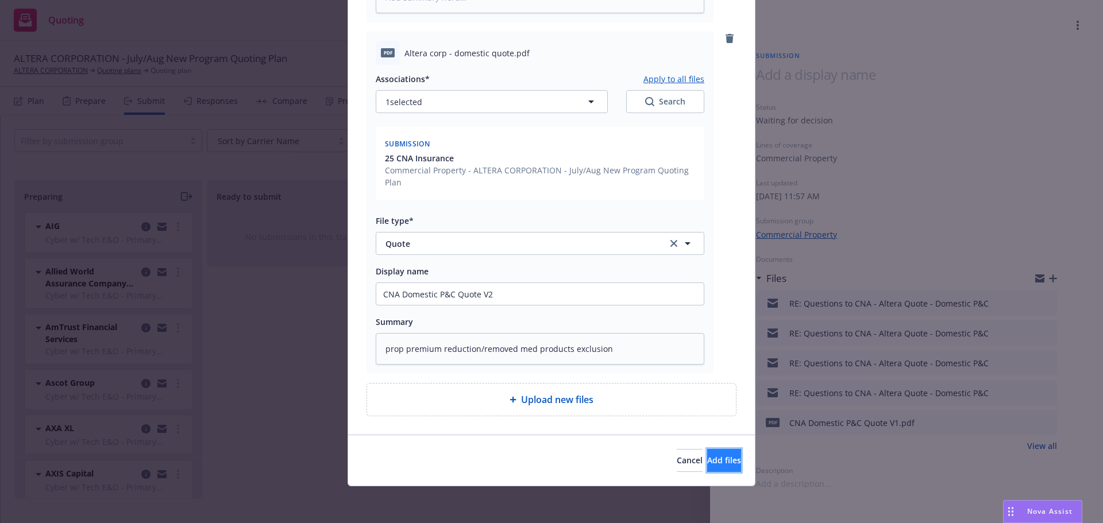
drag, startPoint x: 695, startPoint y: 459, endPoint x: 684, endPoint y: 457, distance: 10.5
click at [707, 459] on span "Add files" at bounding box center [724, 460] width 34 height 11
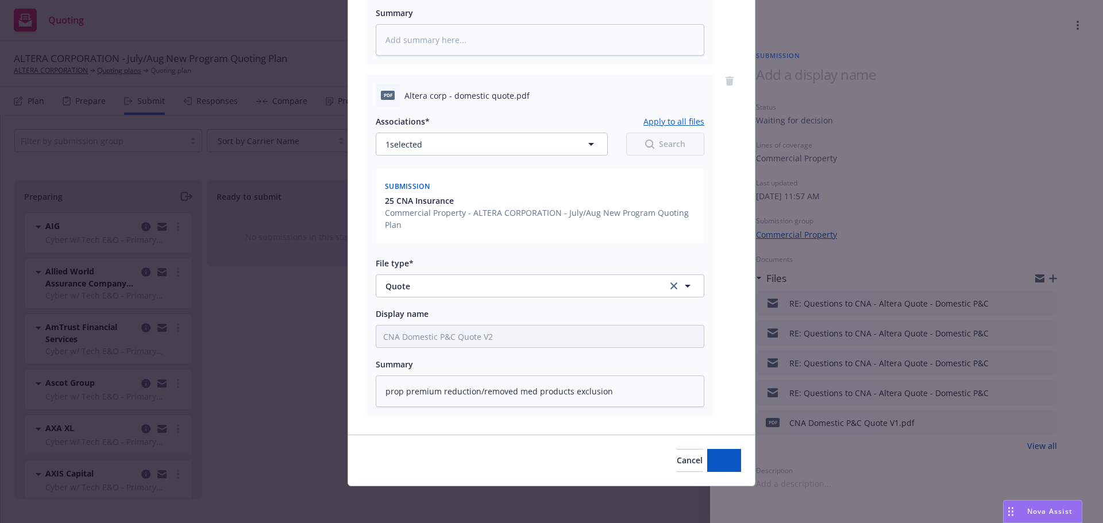
scroll to position [412, 0]
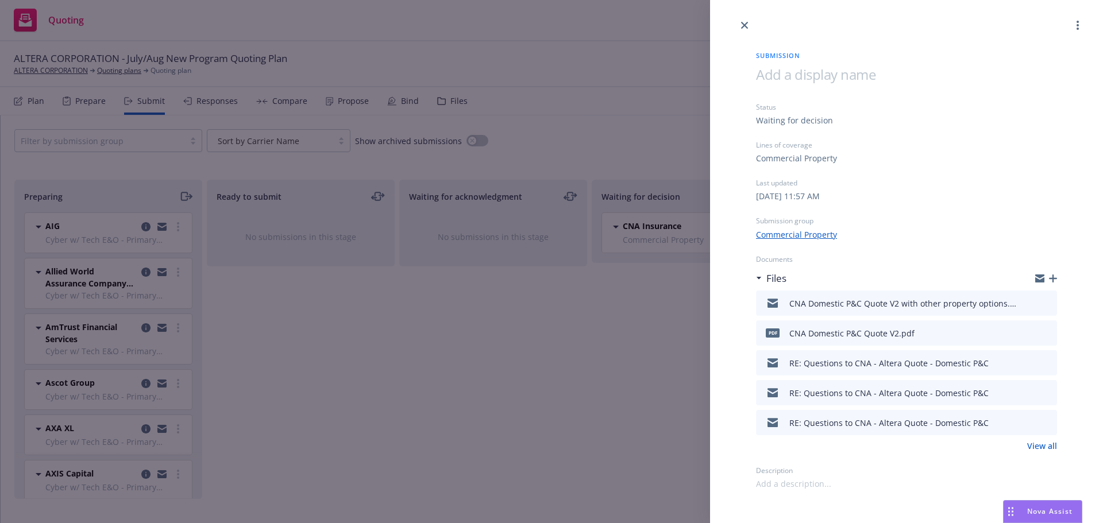
drag, startPoint x: 656, startPoint y: 356, endPoint x: 687, endPoint y: 303, distance: 61.6
click at [656, 355] on div "Submission Status Waiting for decision Lines of coverage Commercial Property La…" at bounding box center [551, 261] width 1103 height 523
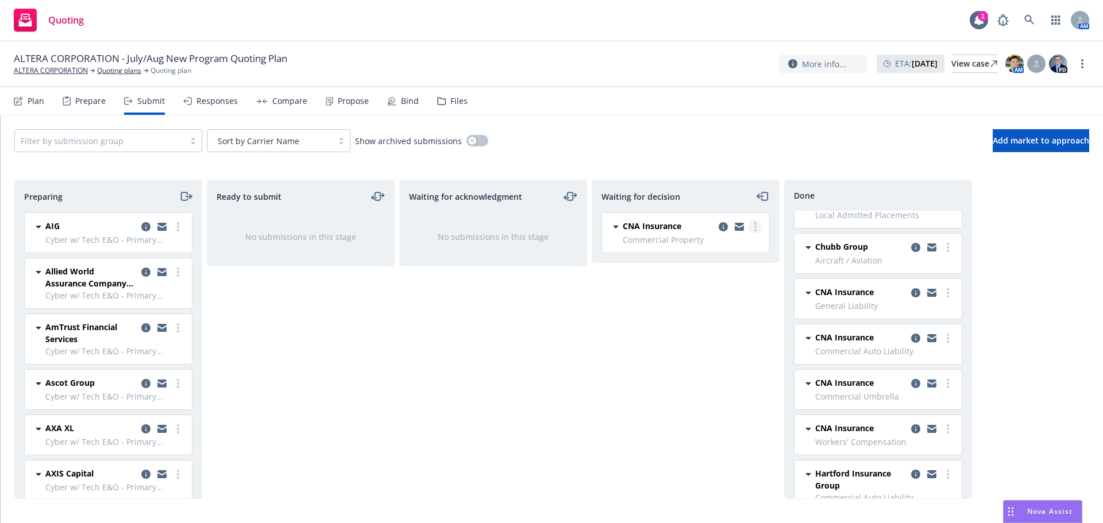
click at [752, 230] on link "more" at bounding box center [756, 227] width 14 height 14
click at [744, 299] on span "Add accepted decision" at bounding box center [704, 296] width 115 height 11
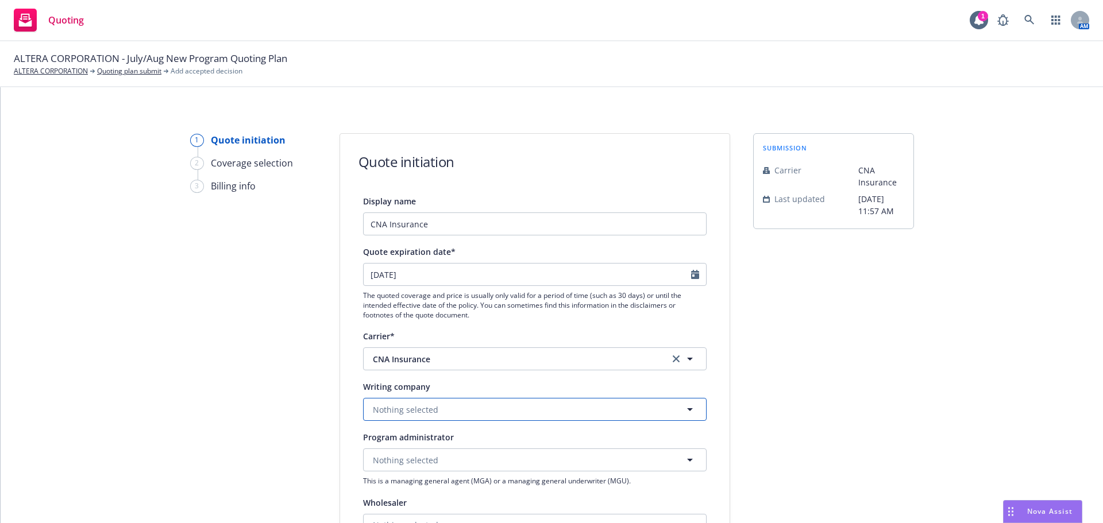
click at [396, 407] on span "Nothing selected" at bounding box center [406, 410] width 66 height 12
click at [521, 380] on span "Domestic - 20427" at bounding box center [503, 377] width 255 height 12
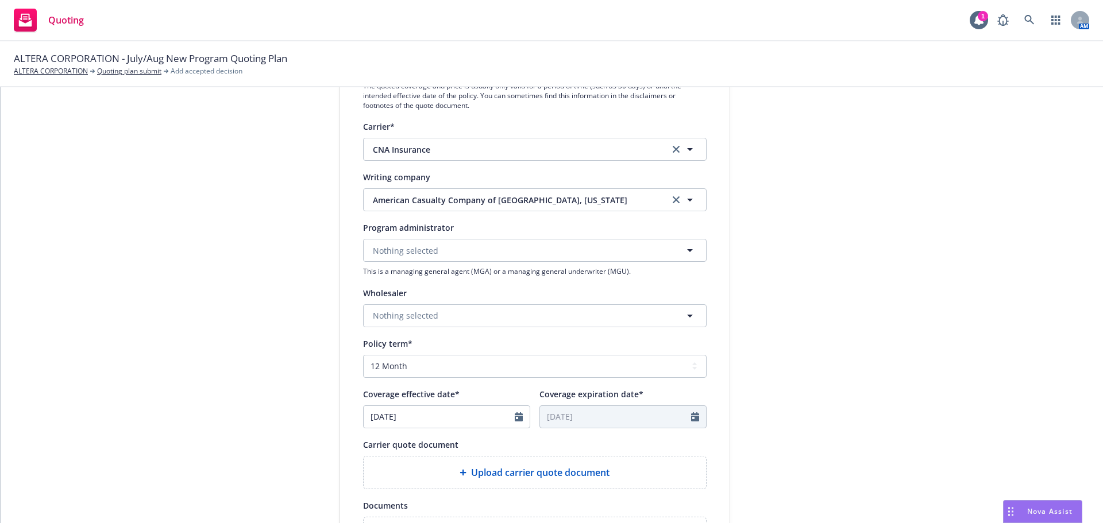
scroll to position [230, 0]
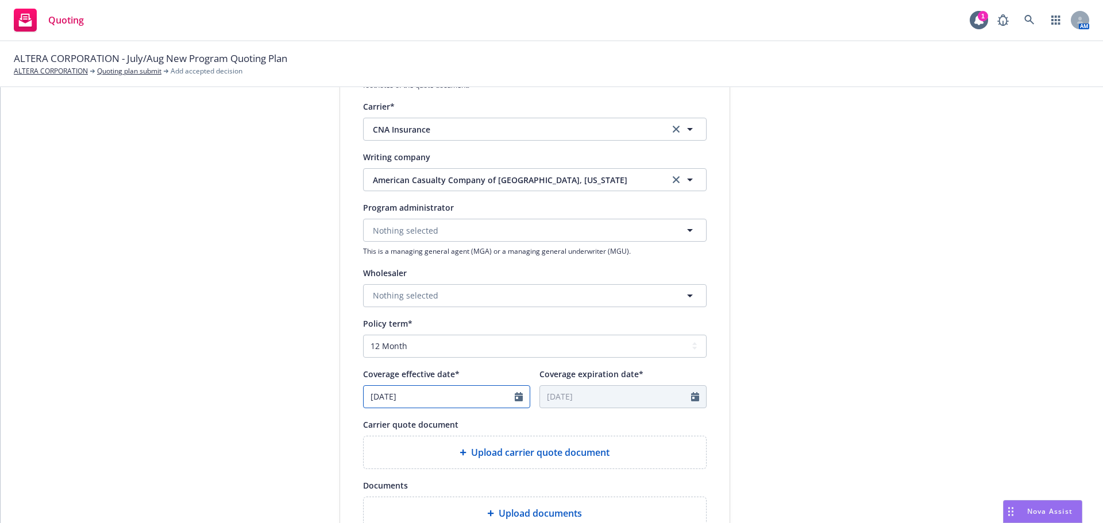
click at [515, 399] on icon "Calendar" at bounding box center [519, 396] width 8 height 9
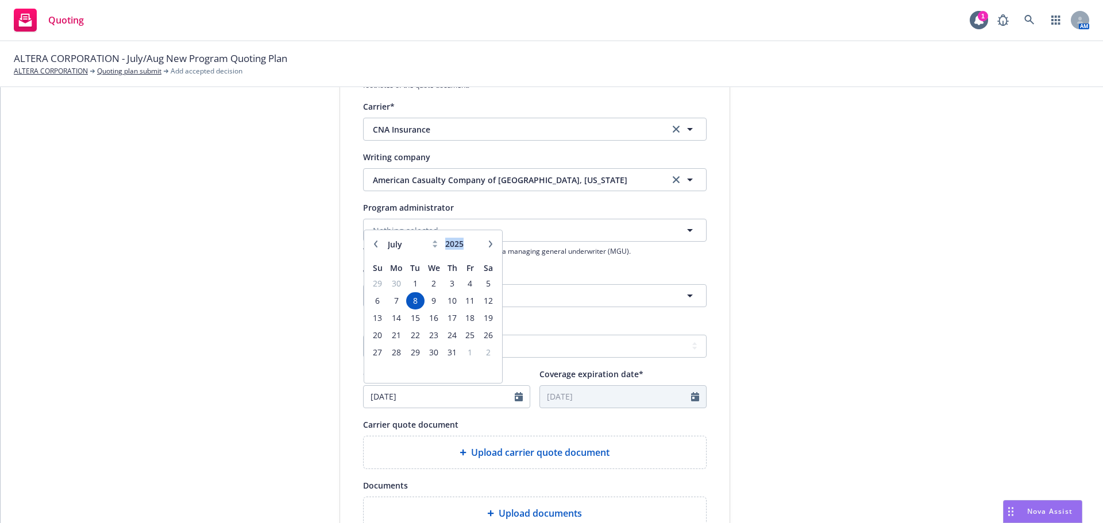
click at [480, 233] on div "January February March April May June July August September October November De…" at bounding box center [433, 306] width 138 height 153
click at [484, 244] on button "button" at bounding box center [491, 244] width 14 height 14
click at [487, 244] on icon "button" at bounding box center [490, 244] width 7 height 7
click at [467, 301] on span "12" at bounding box center [471, 301] width 16 height 14
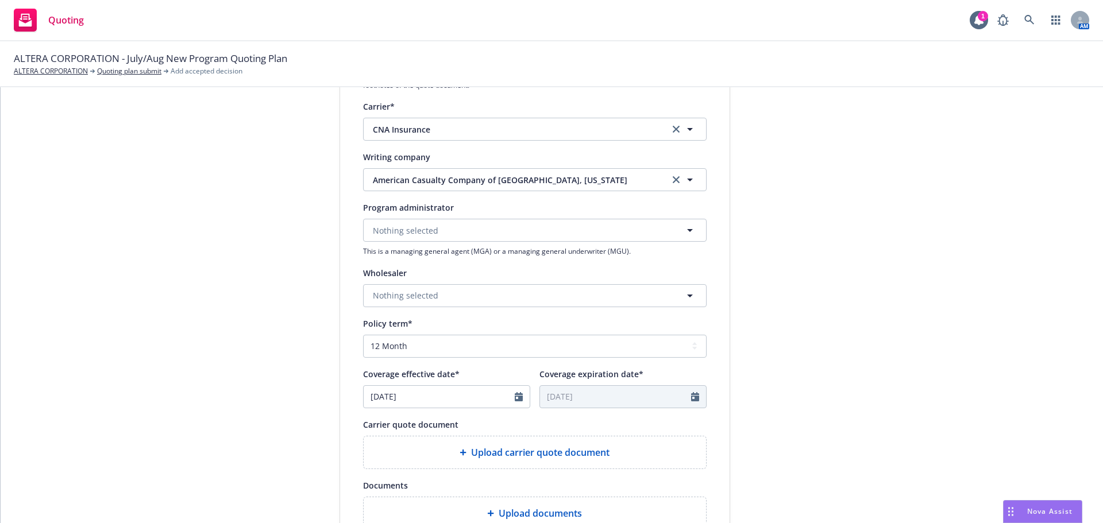
scroll to position [345, 0]
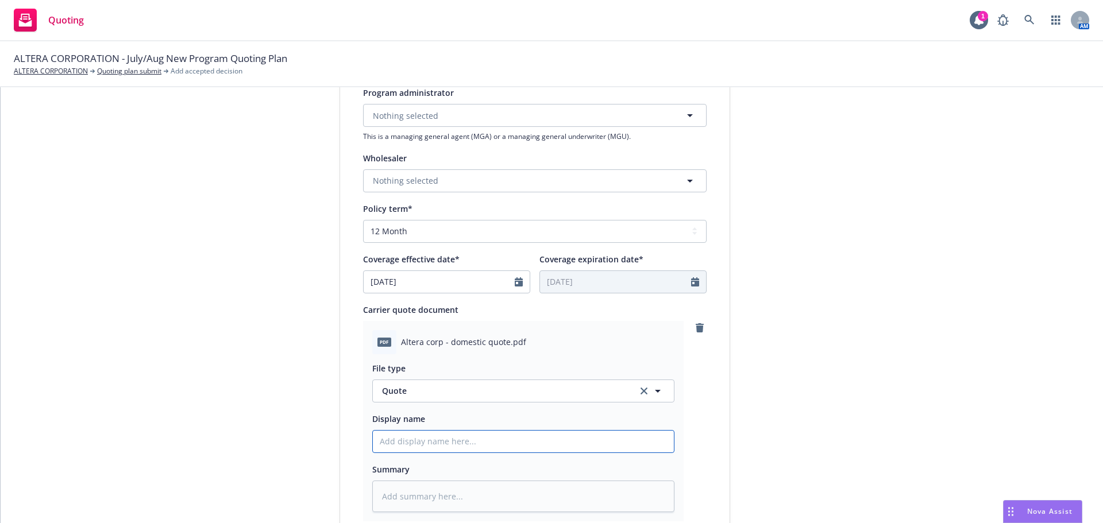
click at [437, 441] on input "Display name" at bounding box center [523, 442] width 301 height 22
paste input "CNA Domestic P&C Quote V2"
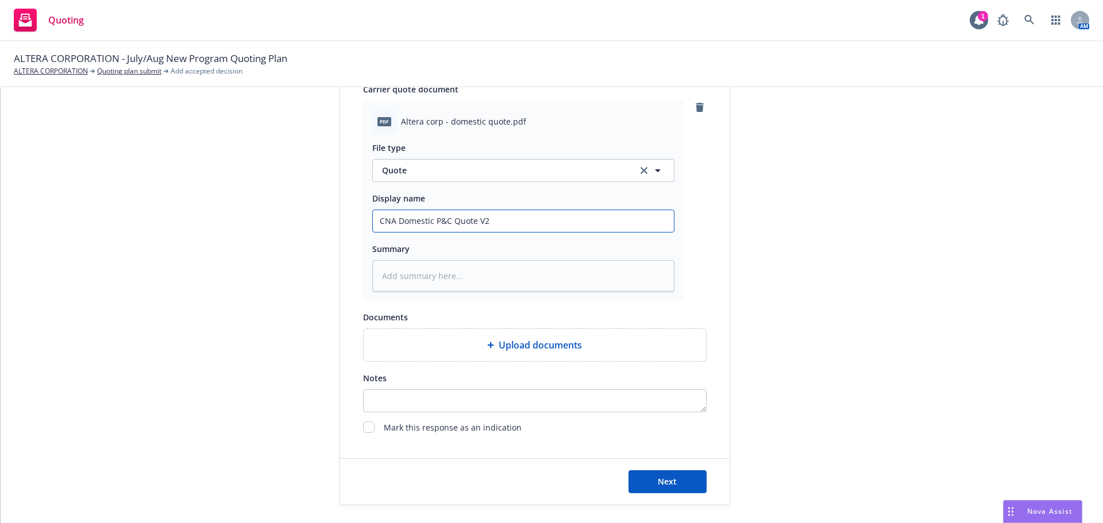
scroll to position [575, 0]
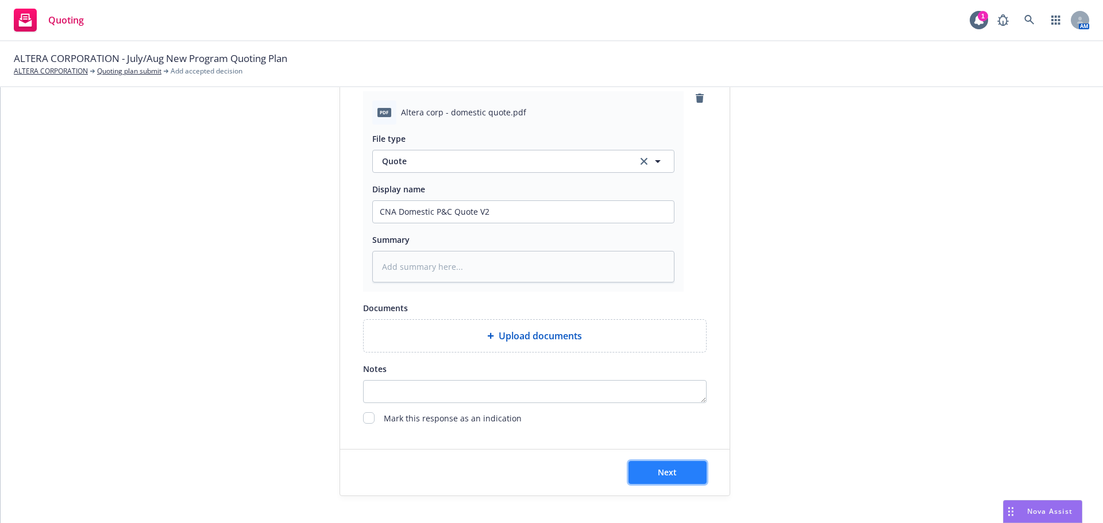
click at [641, 468] on button "Next" at bounding box center [668, 472] width 78 height 23
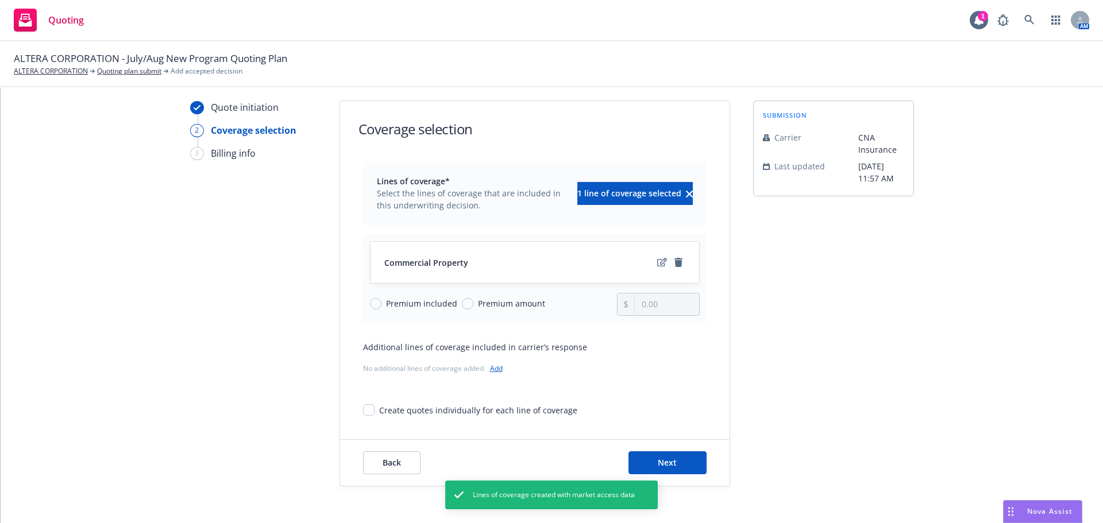
scroll to position [42, 0]
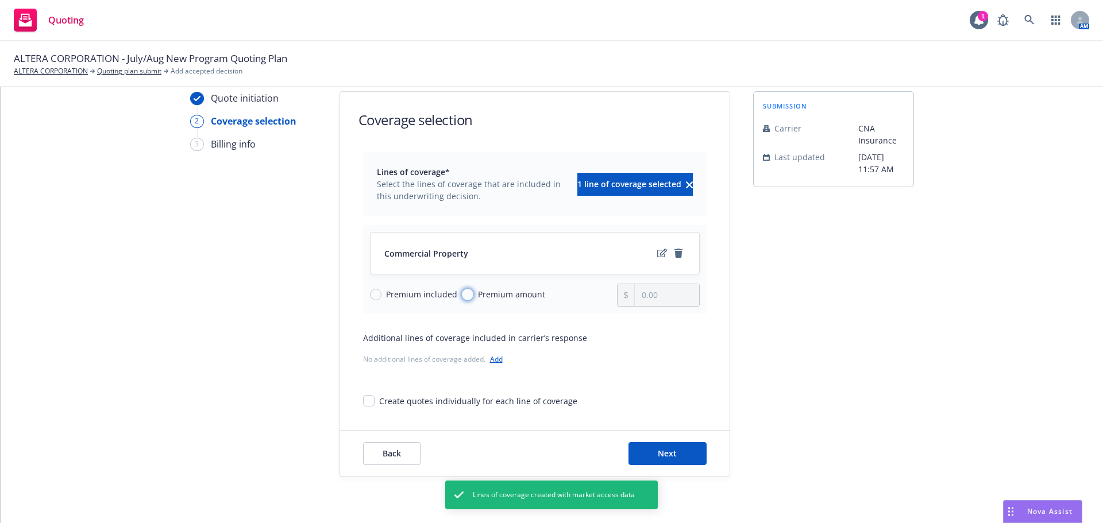
drag, startPoint x: 463, startPoint y: 296, endPoint x: 546, endPoint y: 302, distance: 83.5
click at [463, 296] on input "Premium amount" at bounding box center [467, 294] width 11 height 11
drag, startPoint x: 670, startPoint y: 298, endPoint x: 583, endPoint y: 299, distance: 86.8
click at [583, 299] on div "Premium included Premium amount 0.00" at bounding box center [535, 295] width 330 height 23
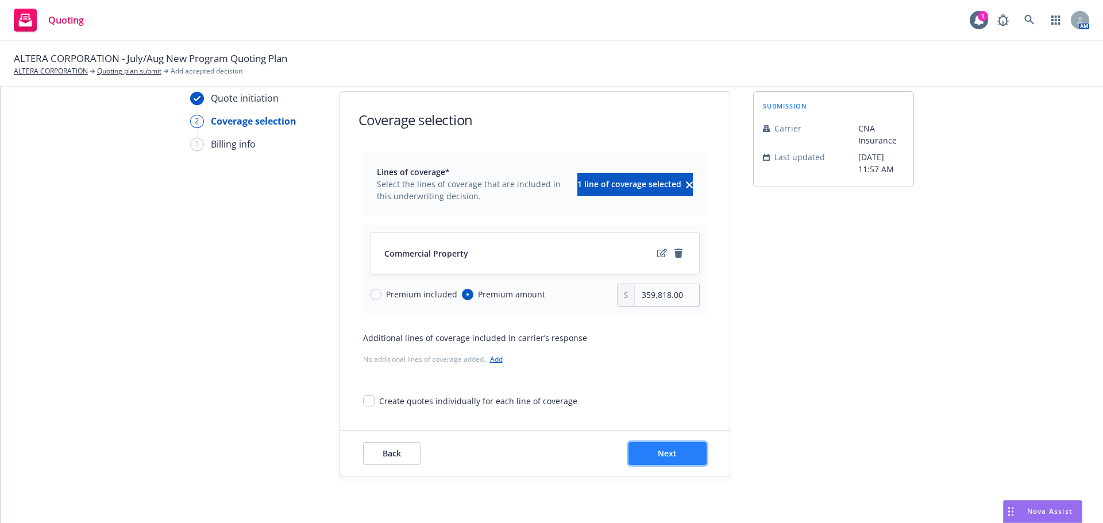
click at [680, 456] on button "Next" at bounding box center [668, 453] width 78 height 23
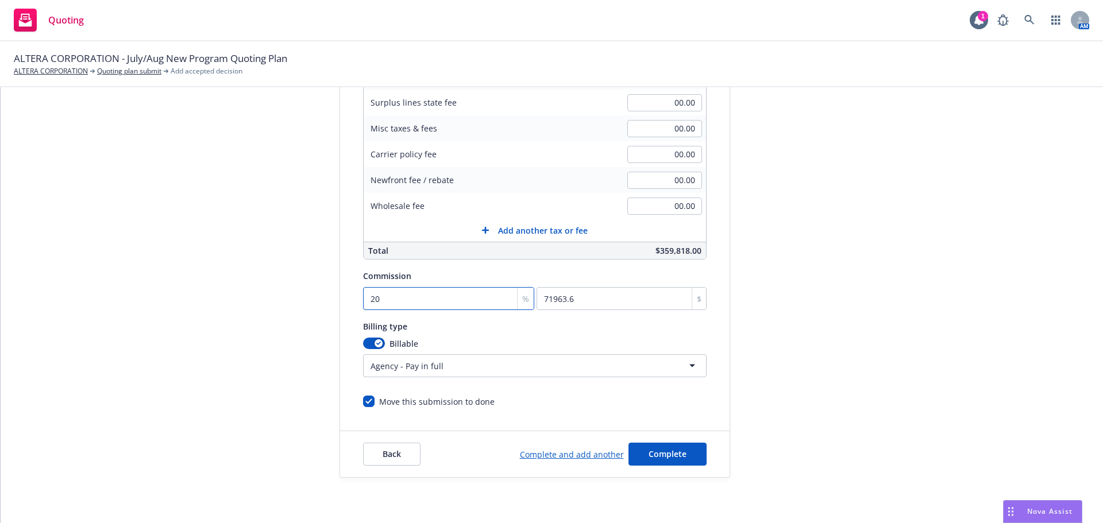
scroll to position [244, 0]
click at [374, 347] on button "button" at bounding box center [374, 342] width 22 height 11
click at [677, 457] on span "Complete" at bounding box center [668, 453] width 38 height 11
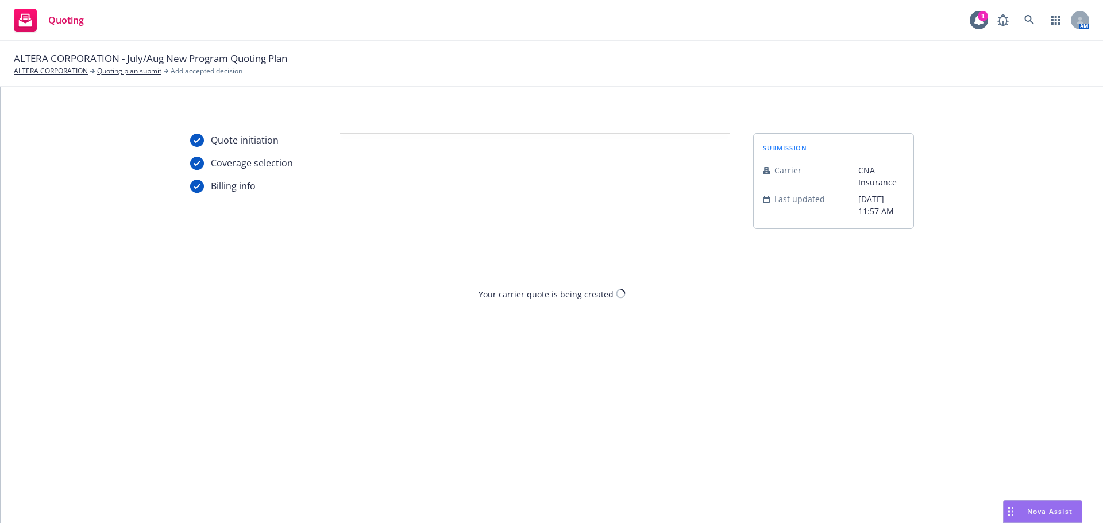
scroll to position [0, 0]
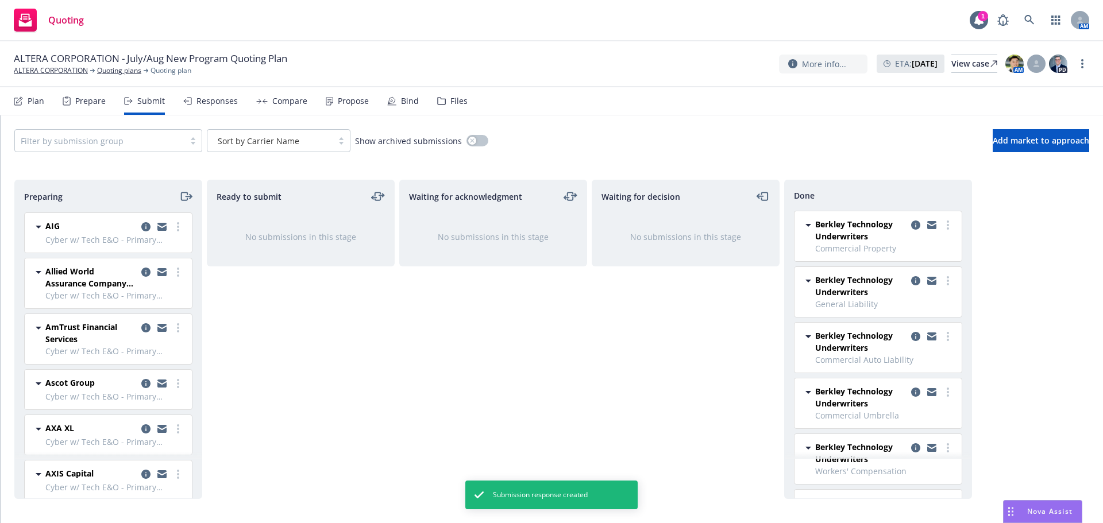
click at [220, 105] on div "Responses" at bounding box center [217, 101] width 41 height 9
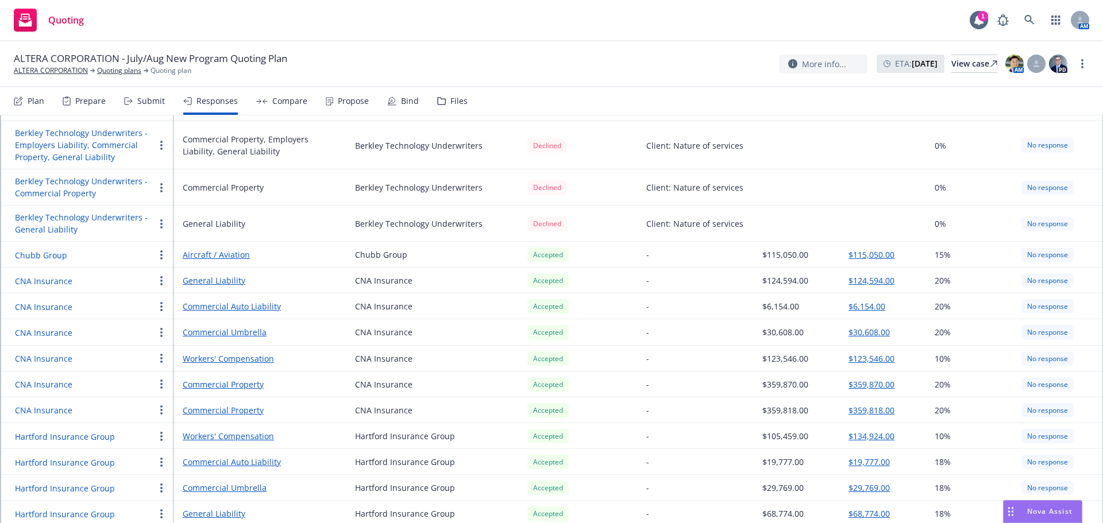
scroll to position [402, 0]
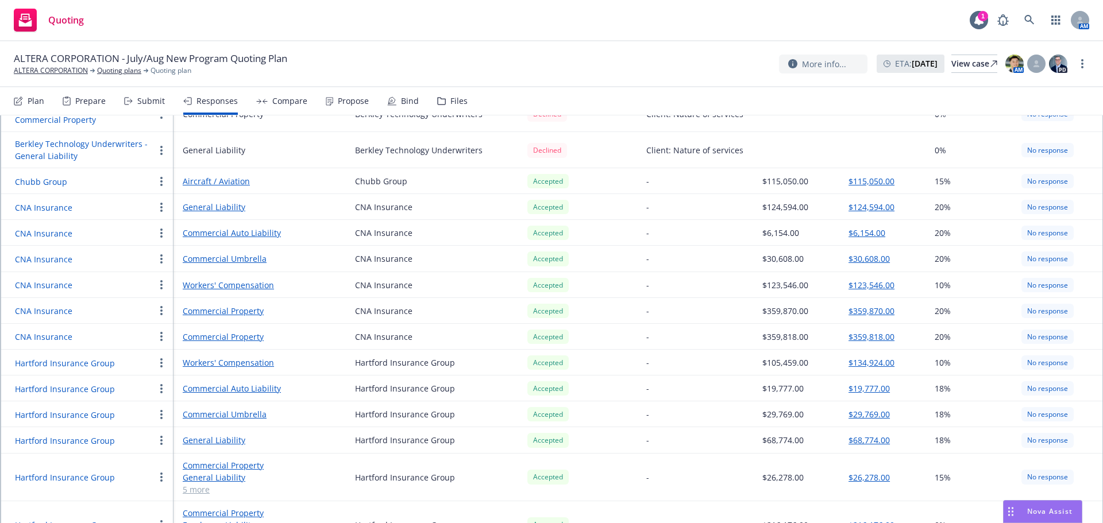
click at [134, 201] on div "CNA Insurance" at bounding box center [85, 208] width 140 height 14
drag, startPoint x: 145, startPoint y: 200, endPoint x: 137, endPoint y: 192, distance: 11.0
click at [137, 201] on div "CNA Insurance" at bounding box center [85, 208] width 140 height 14
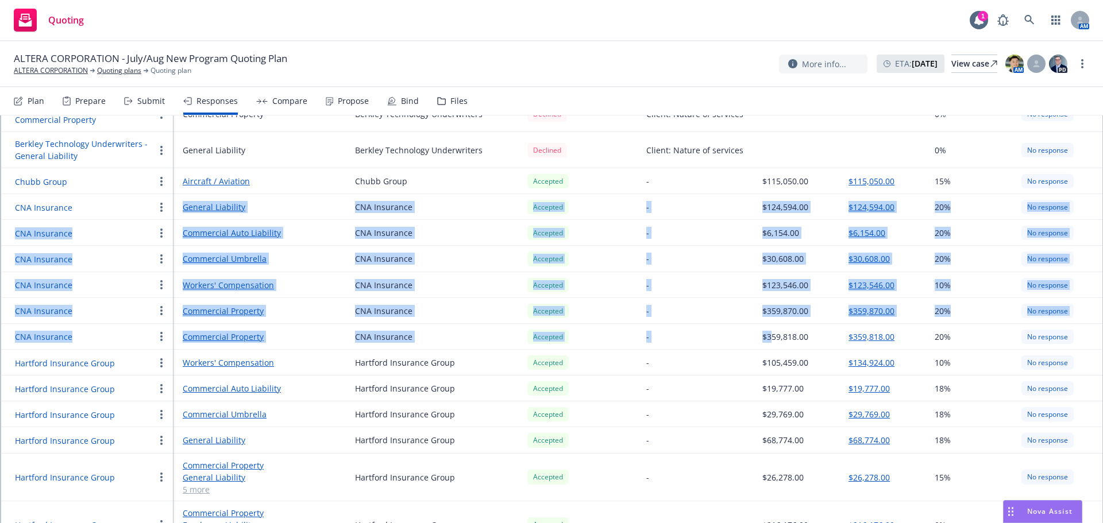
drag, startPoint x: 124, startPoint y: 198, endPoint x: 620, endPoint y: 299, distance: 506.1
click at [125, 201] on div "CNA Insurance" at bounding box center [85, 208] width 140 height 14
drag, startPoint x: 125, startPoint y: 193, endPoint x: 976, endPoint y: 326, distance: 861.8
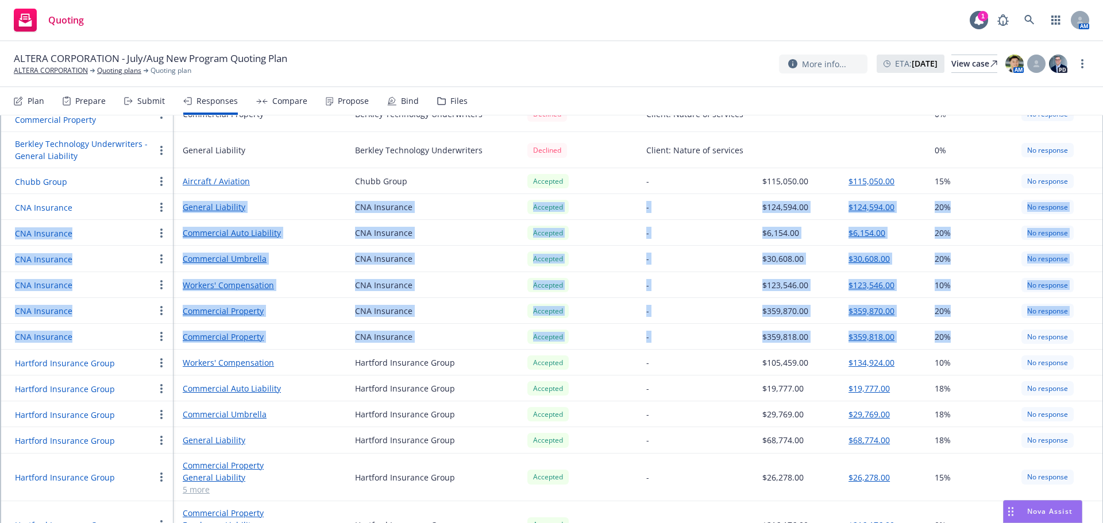
click at [734, 331] on div "-" at bounding box center [694, 337] width 97 height 12
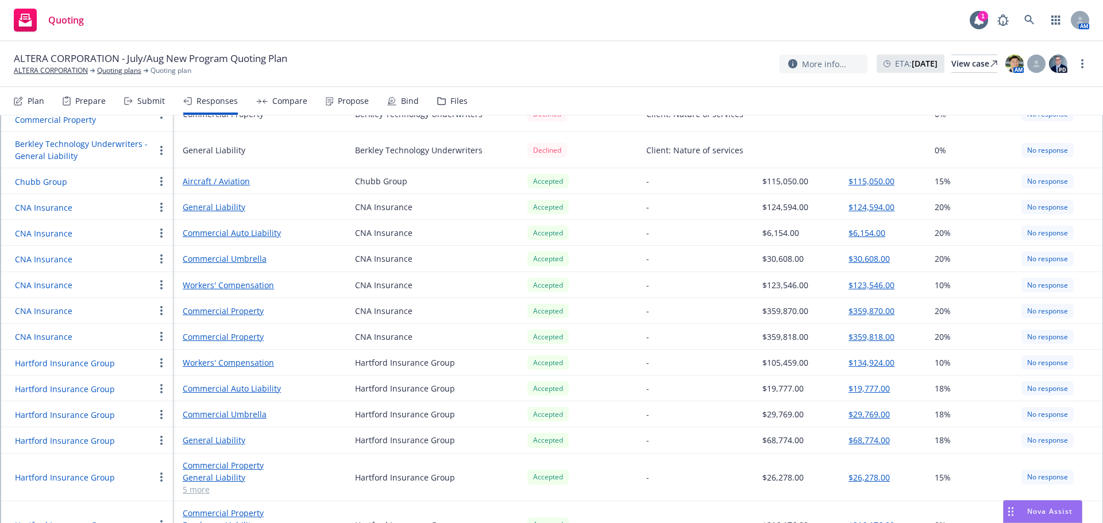
click at [159, 330] on button "button" at bounding box center [162, 337] width 14 height 14
click at [163, 304] on button "button" at bounding box center [162, 311] width 14 height 14
click at [733, 331] on div "-" at bounding box center [694, 337] width 97 height 12
click at [734, 305] on div "-" at bounding box center [694, 311] width 97 height 12
click at [728, 331] on div "-" at bounding box center [694, 337] width 97 height 12
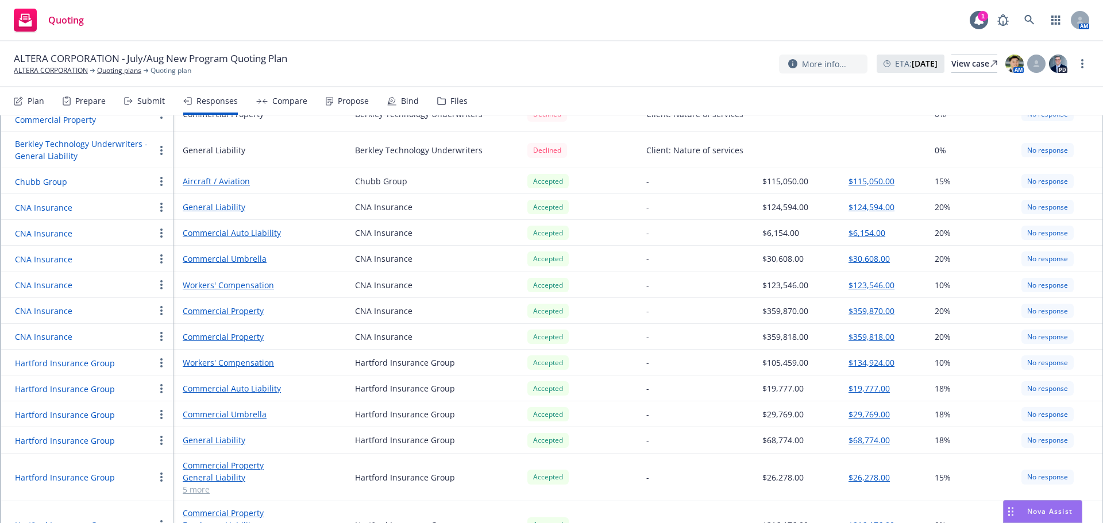
click at [160, 304] on button "button" at bounding box center [162, 311] width 14 height 14
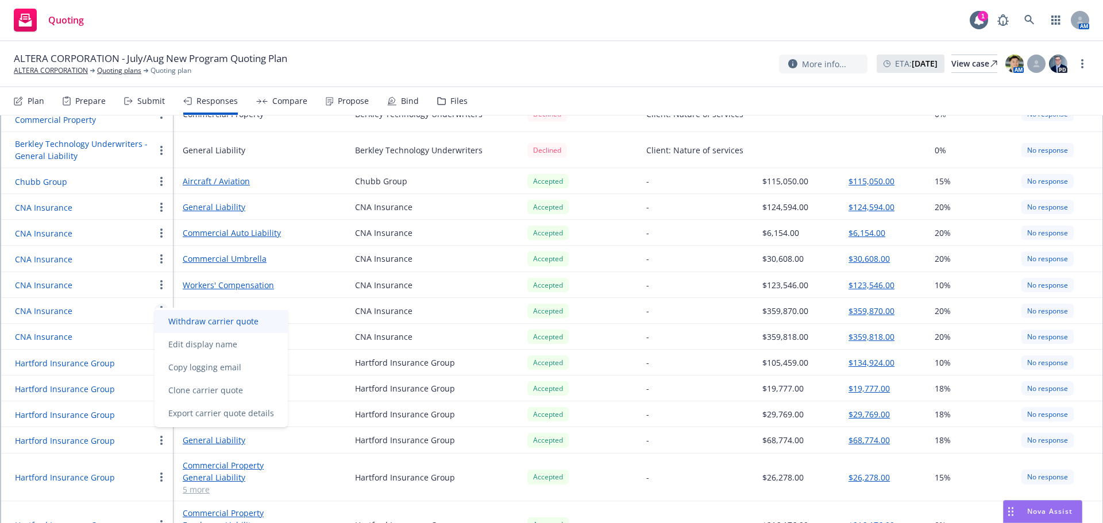
click at [219, 324] on span "Withdraw carrier quote" at bounding box center [214, 321] width 118 height 11
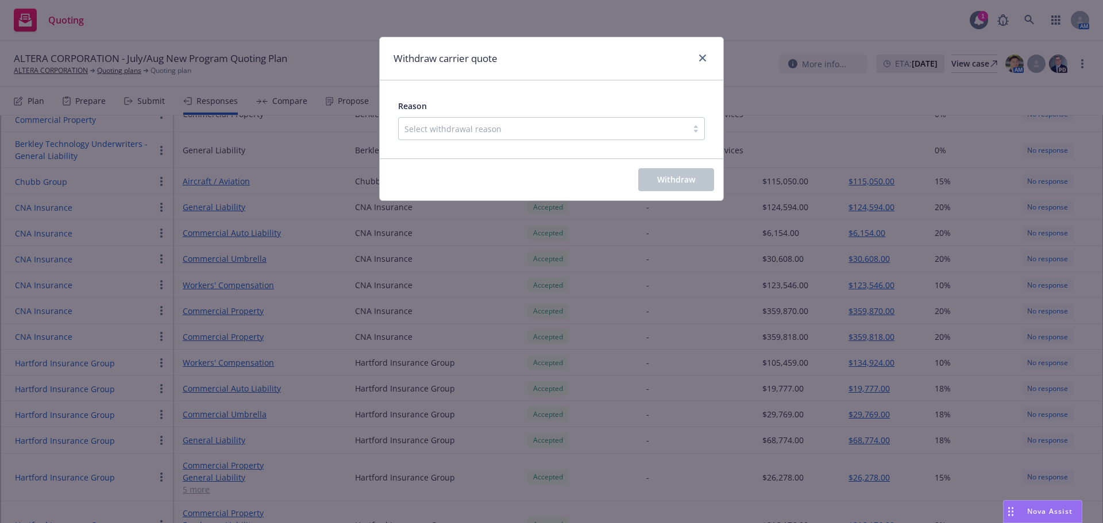
click at [636, 128] on div at bounding box center [543, 129] width 277 height 14
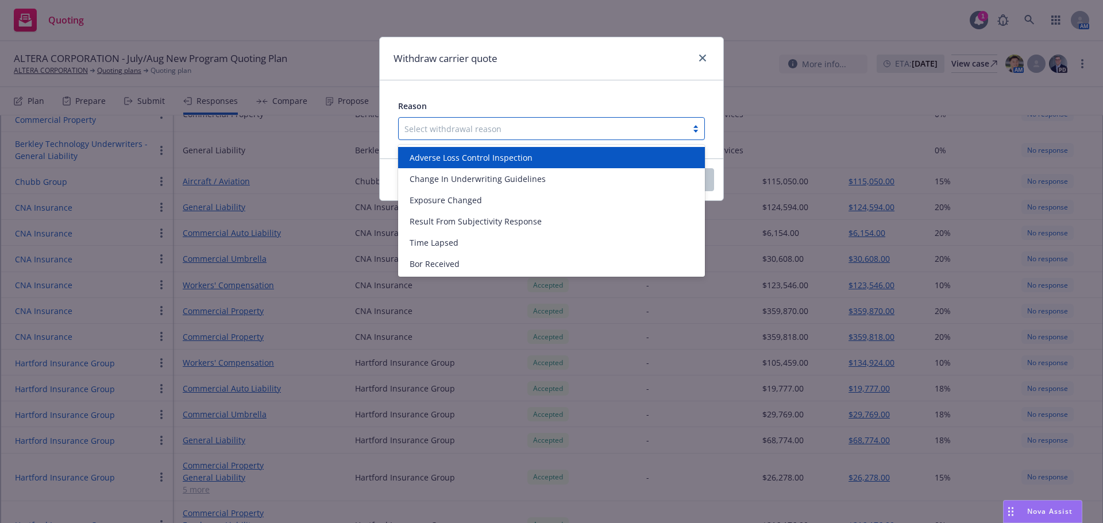
click at [586, 81] on div "Reason option Adverse Loss Control Inspection focused, 1 of 6. 6 results availa…" at bounding box center [552, 119] width 344 height 78
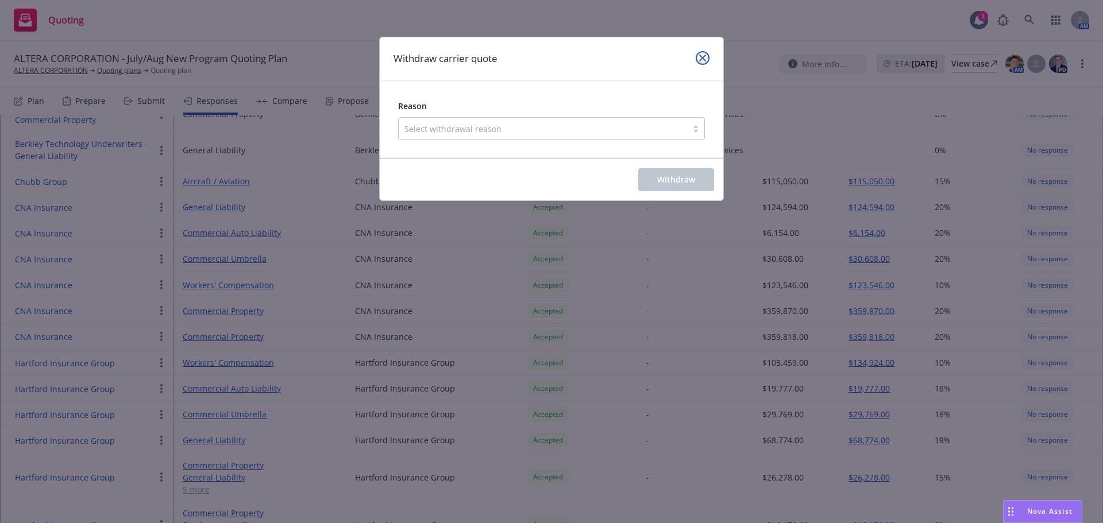
click at [708, 57] on link "close" at bounding box center [703, 58] width 14 height 14
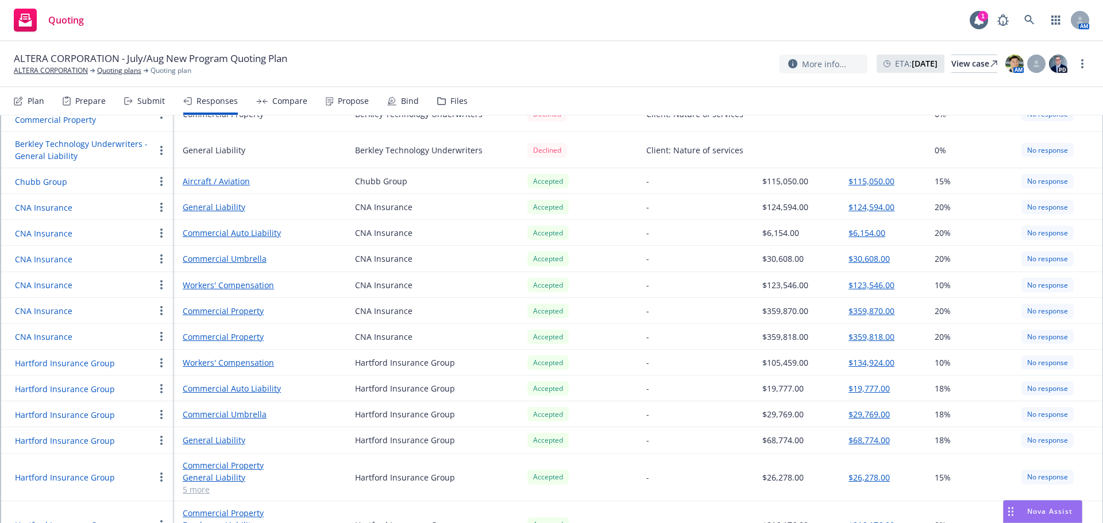
click at [161, 313] on circle "button" at bounding box center [161, 314] width 2 height 2
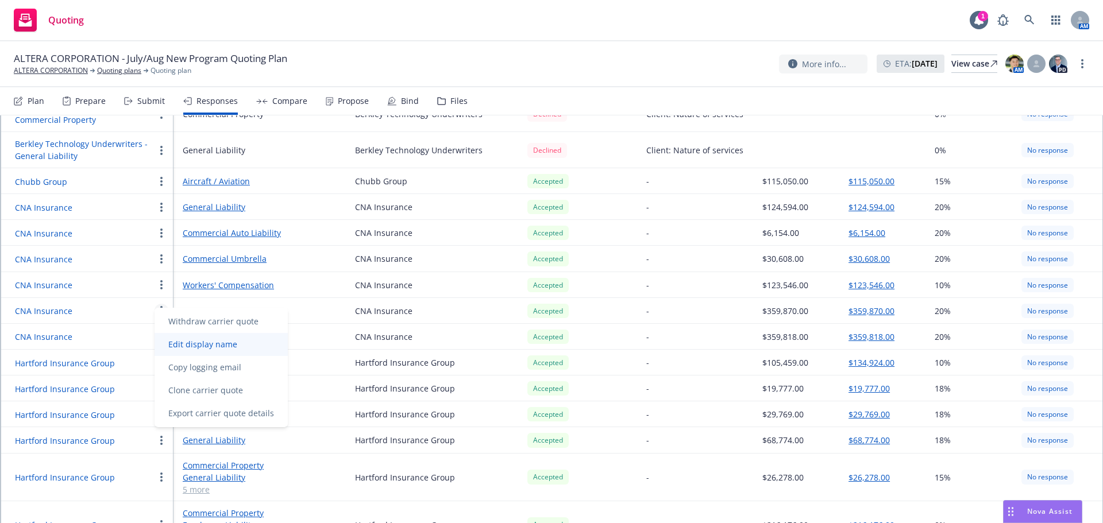
click at [190, 337] on link "Edit display name" at bounding box center [221, 344] width 133 height 23
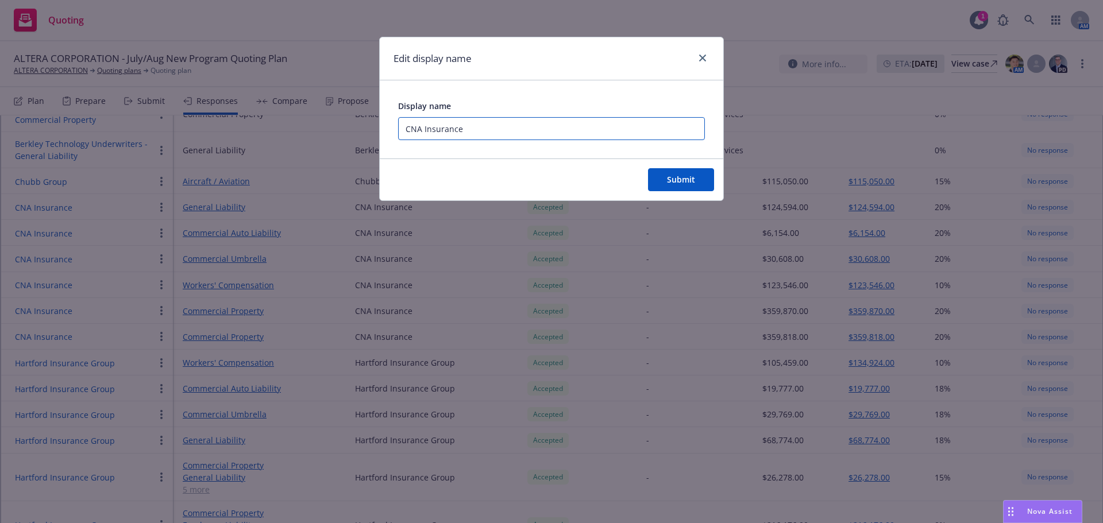
click at [479, 129] on input "CNA Insurance" at bounding box center [551, 128] width 307 height 23
click at [687, 175] on span "Submit" at bounding box center [681, 179] width 28 height 11
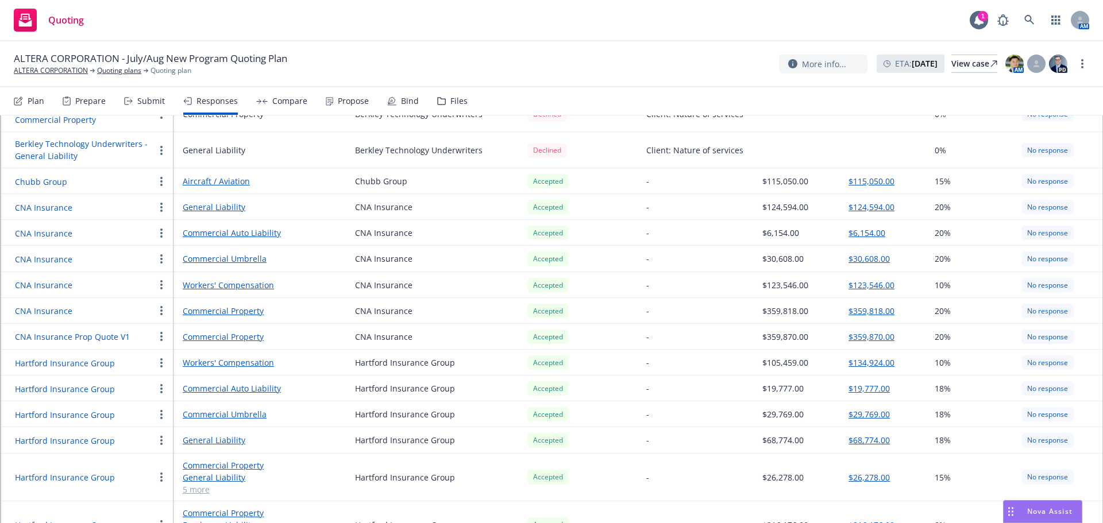
click at [161, 313] on circle "button" at bounding box center [161, 314] width 2 height 2
click at [124, 304] on div "CNA Insurance" at bounding box center [85, 311] width 140 height 14
